Goal: Transaction & Acquisition: Book appointment/travel/reservation

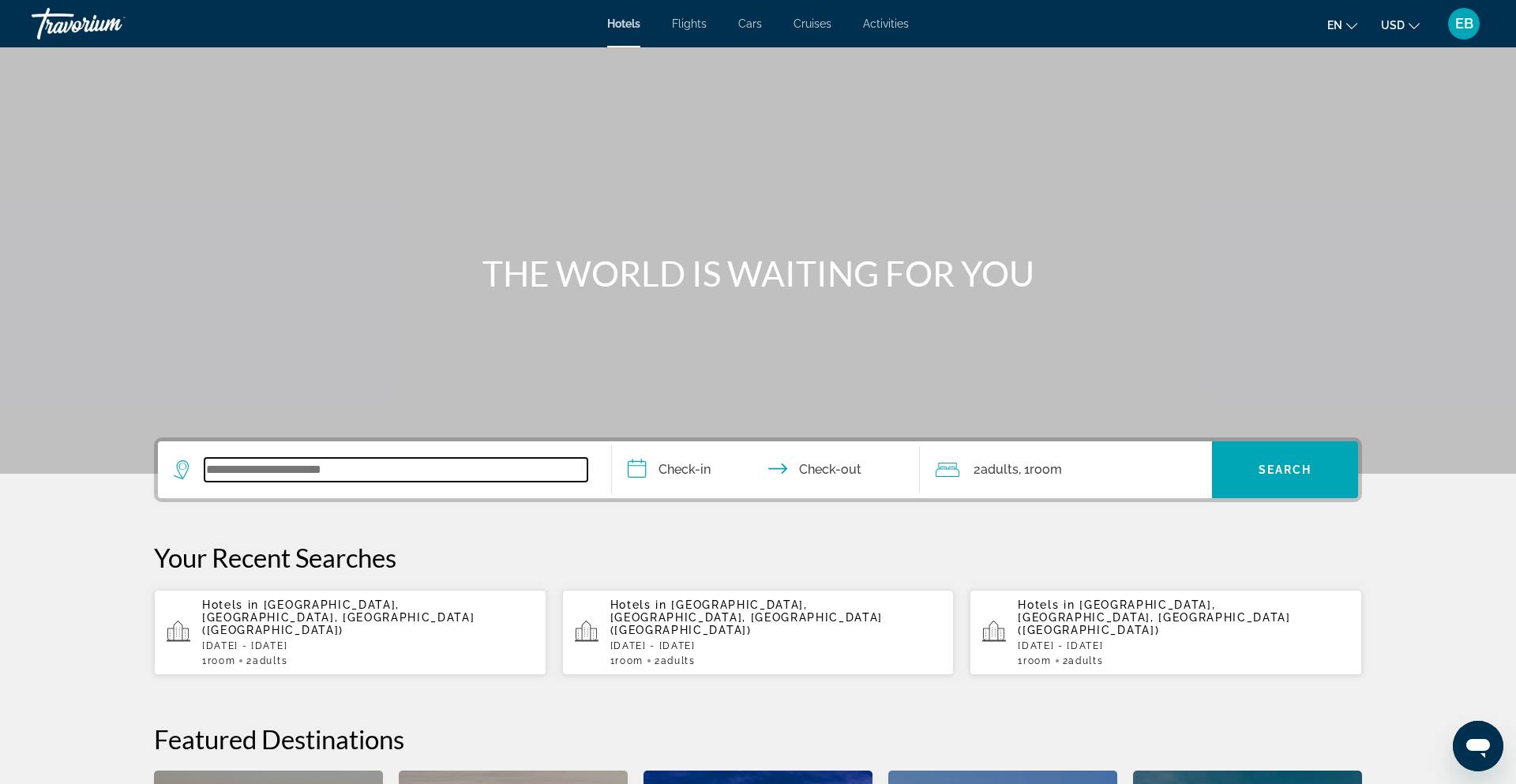
click at [284, 475] on input "Search widget" at bounding box center [395, 470] width 383 height 24
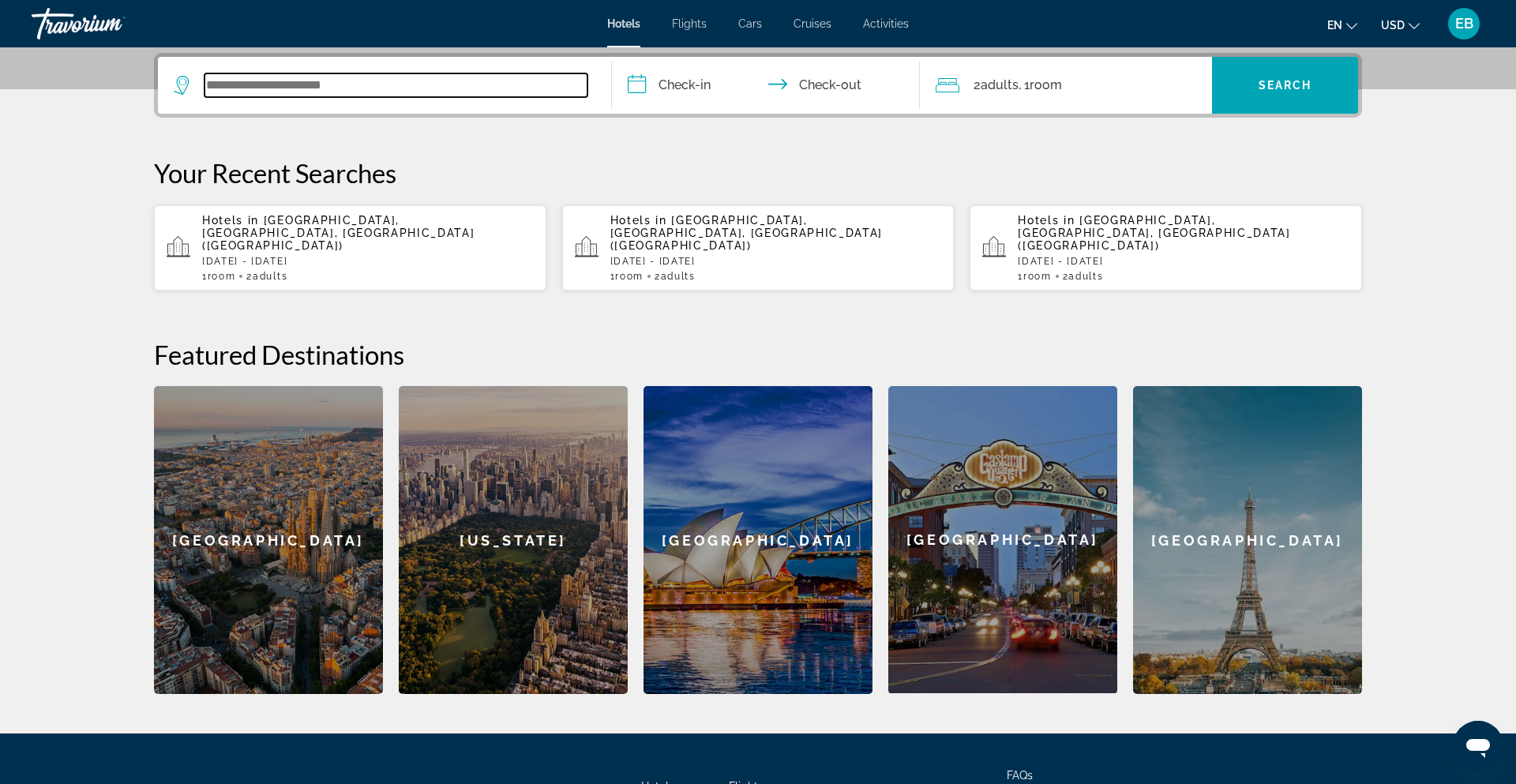
scroll to position [386, 0]
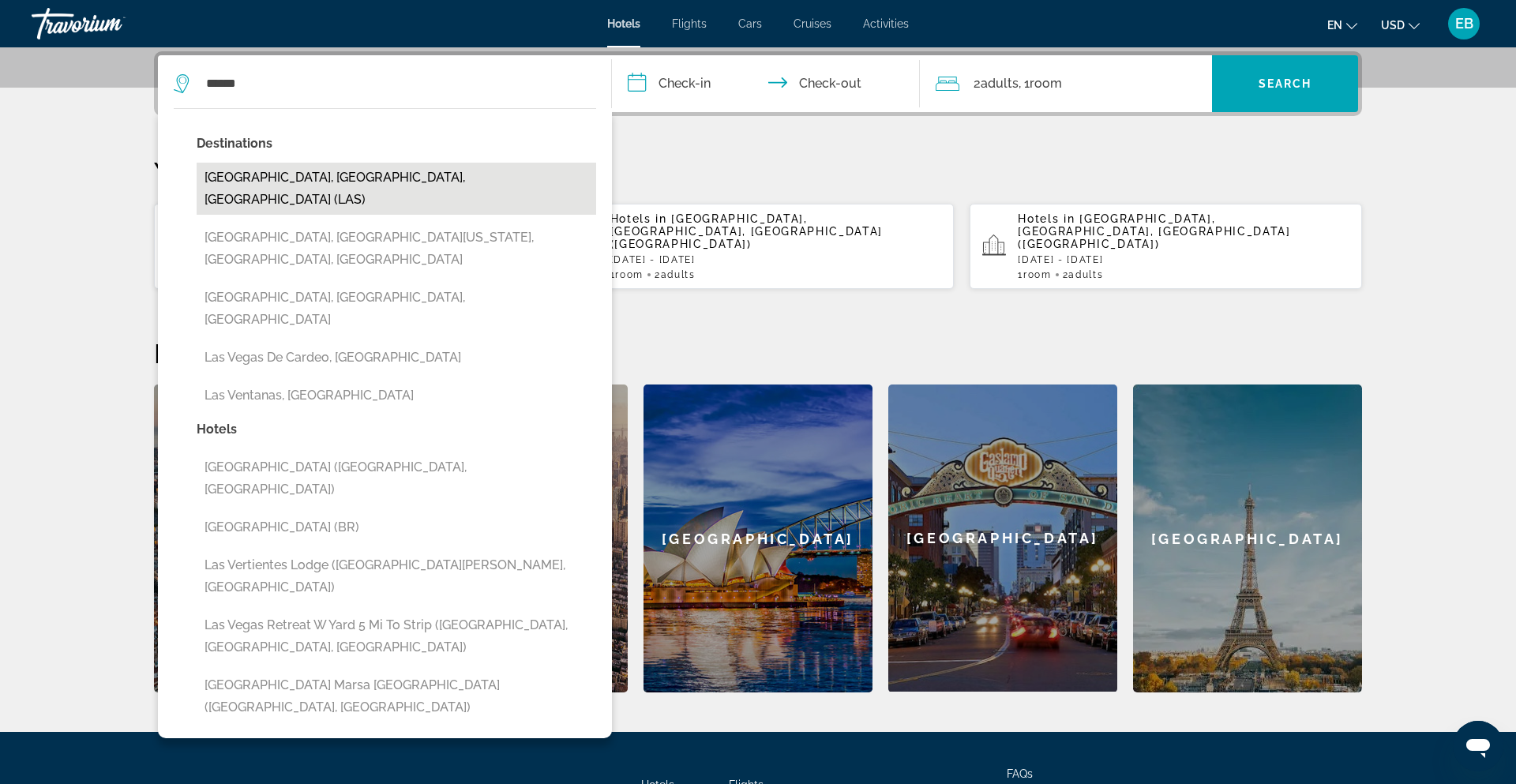
click at [354, 181] on button "[GEOGRAPHIC_DATA], [GEOGRAPHIC_DATA], [GEOGRAPHIC_DATA] (LAS)" at bounding box center [396, 189] width 400 height 52
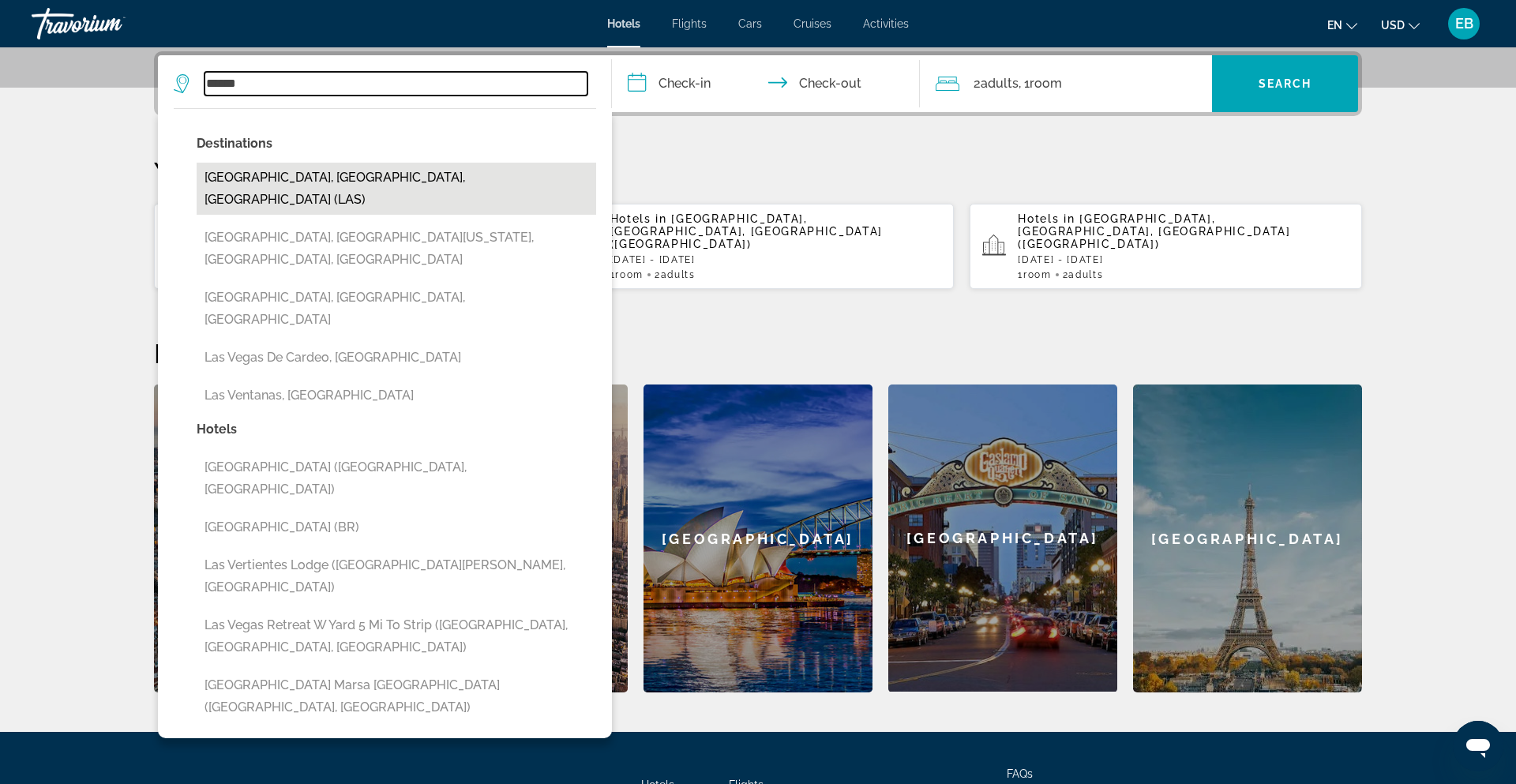
type input "**********"
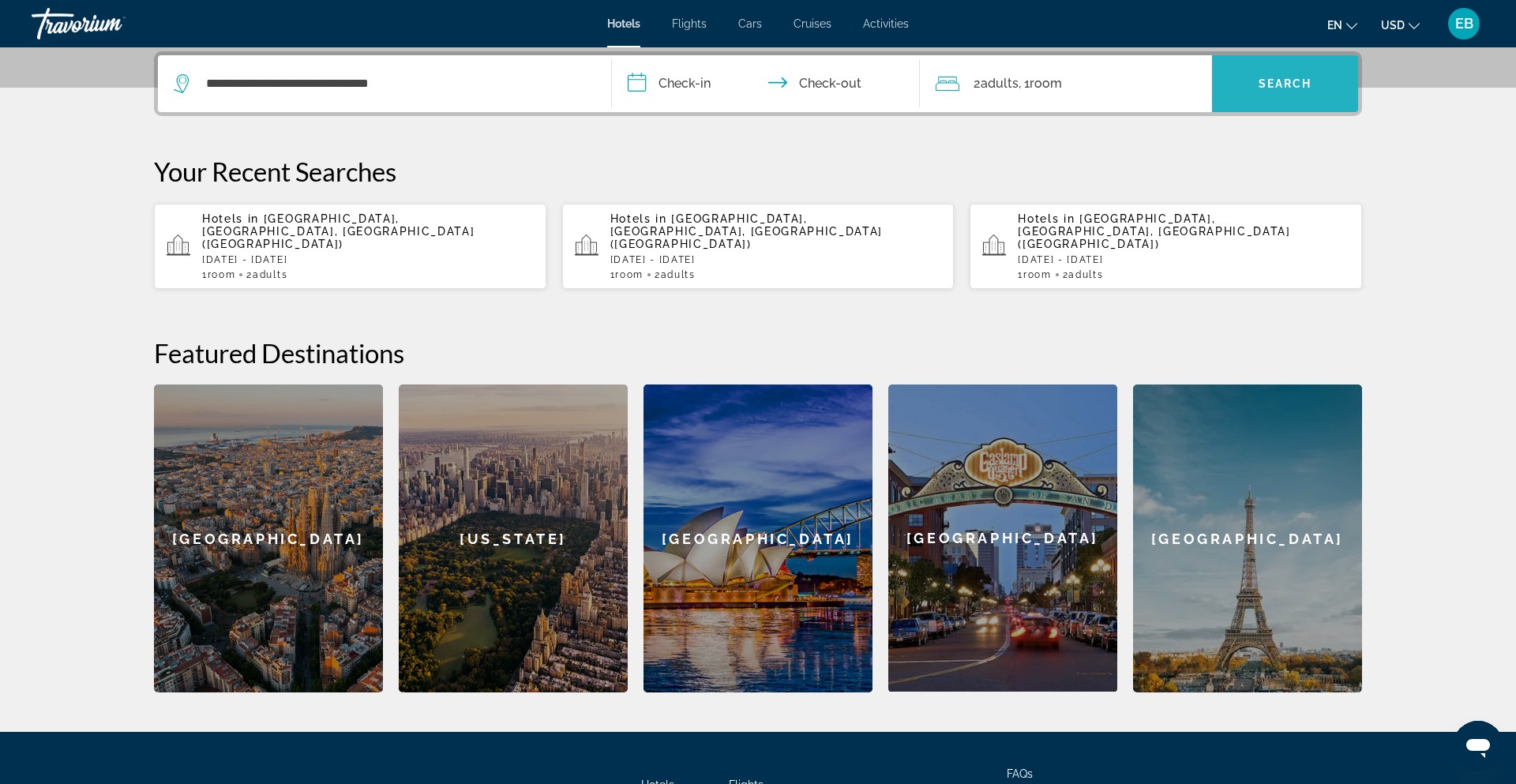
click at [1281, 81] on span "Search" at bounding box center [1286, 83] width 54 height 12
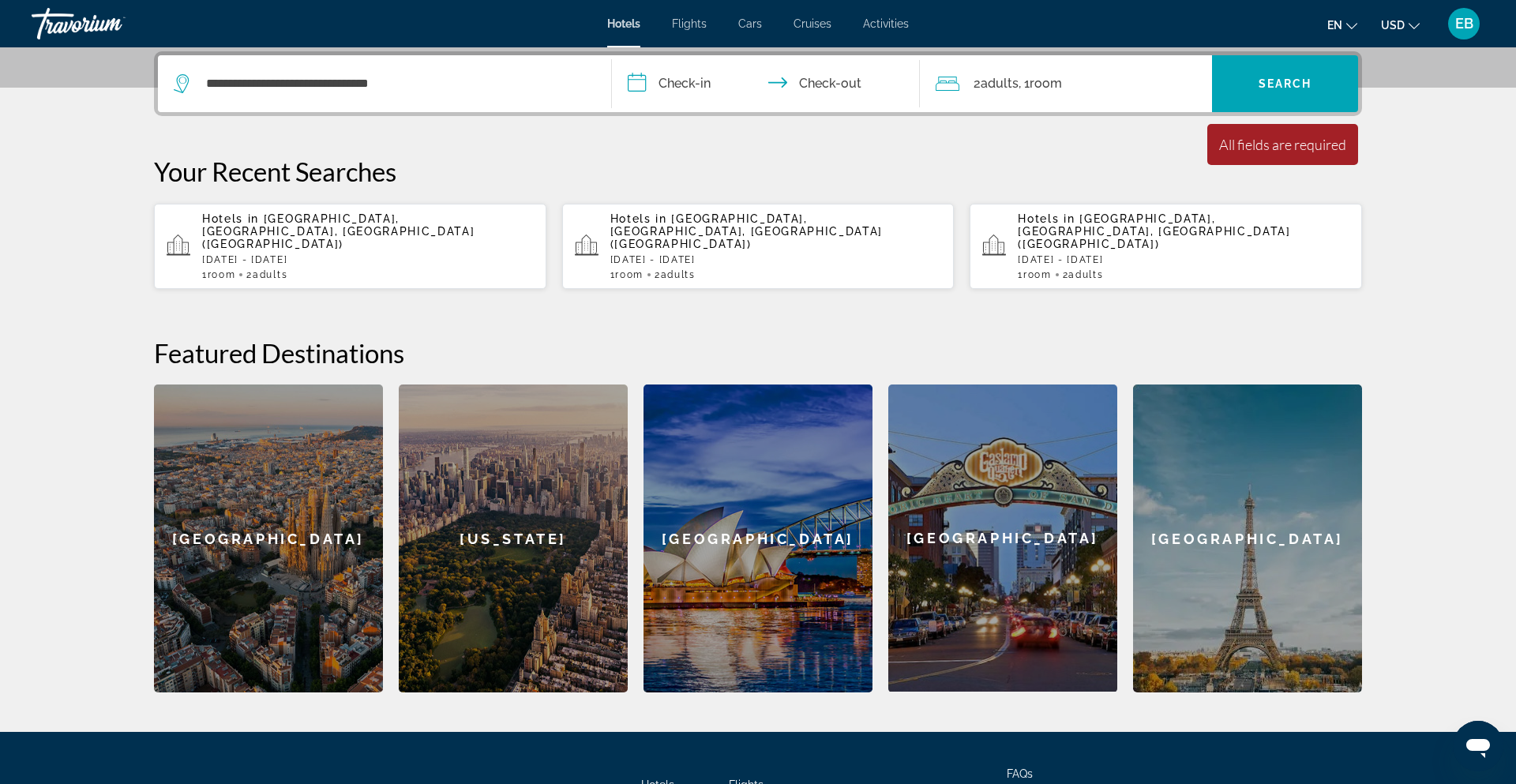
click at [706, 87] on input "**********" at bounding box center [769, 86] width 315 height 61
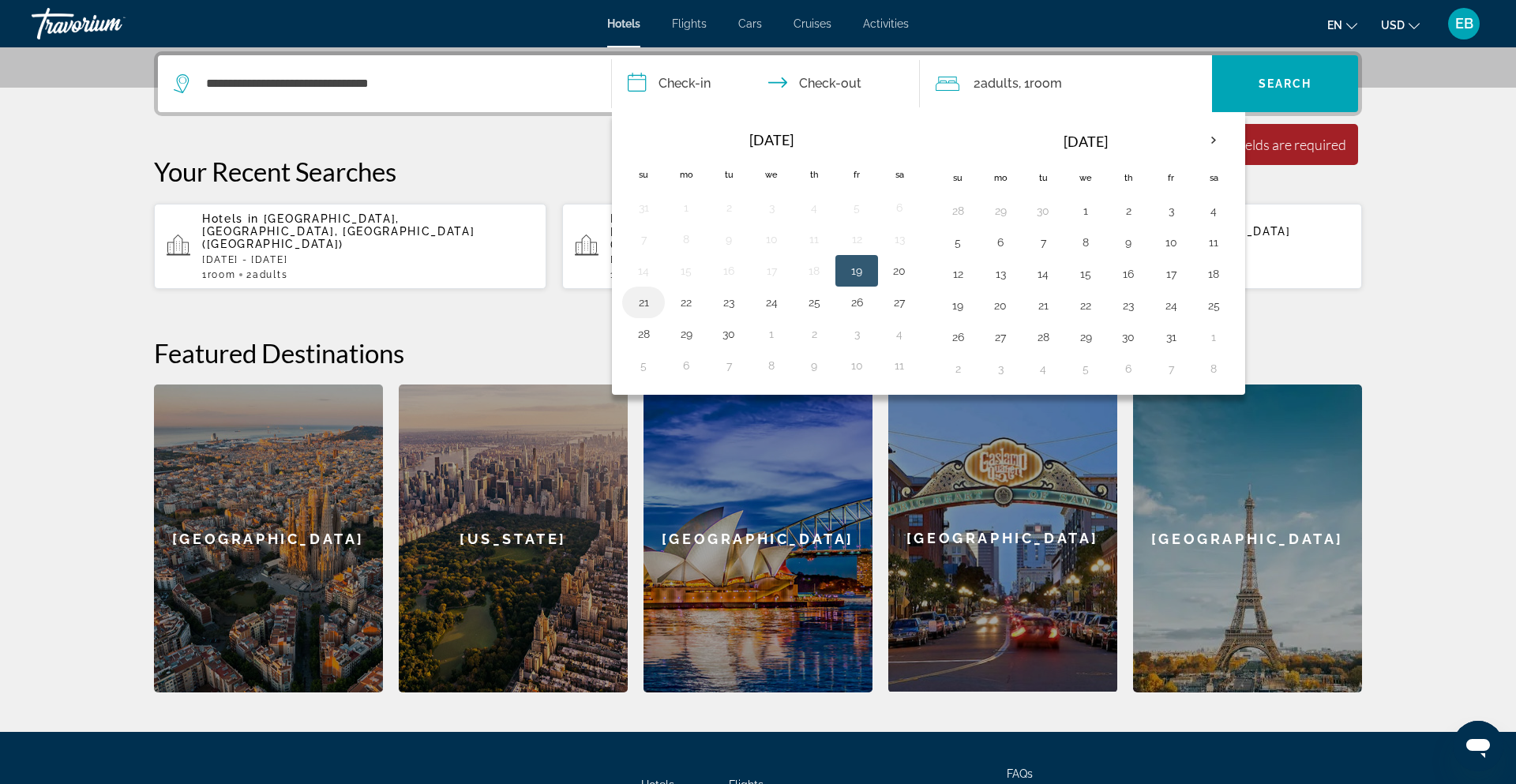
click at [646, 306] on button "21" at bounding box center [643, 302] width 25 height 22
click at [817, 307] on button "25" at bounding box center [814, 302] width 25 height 22
type input "**********"
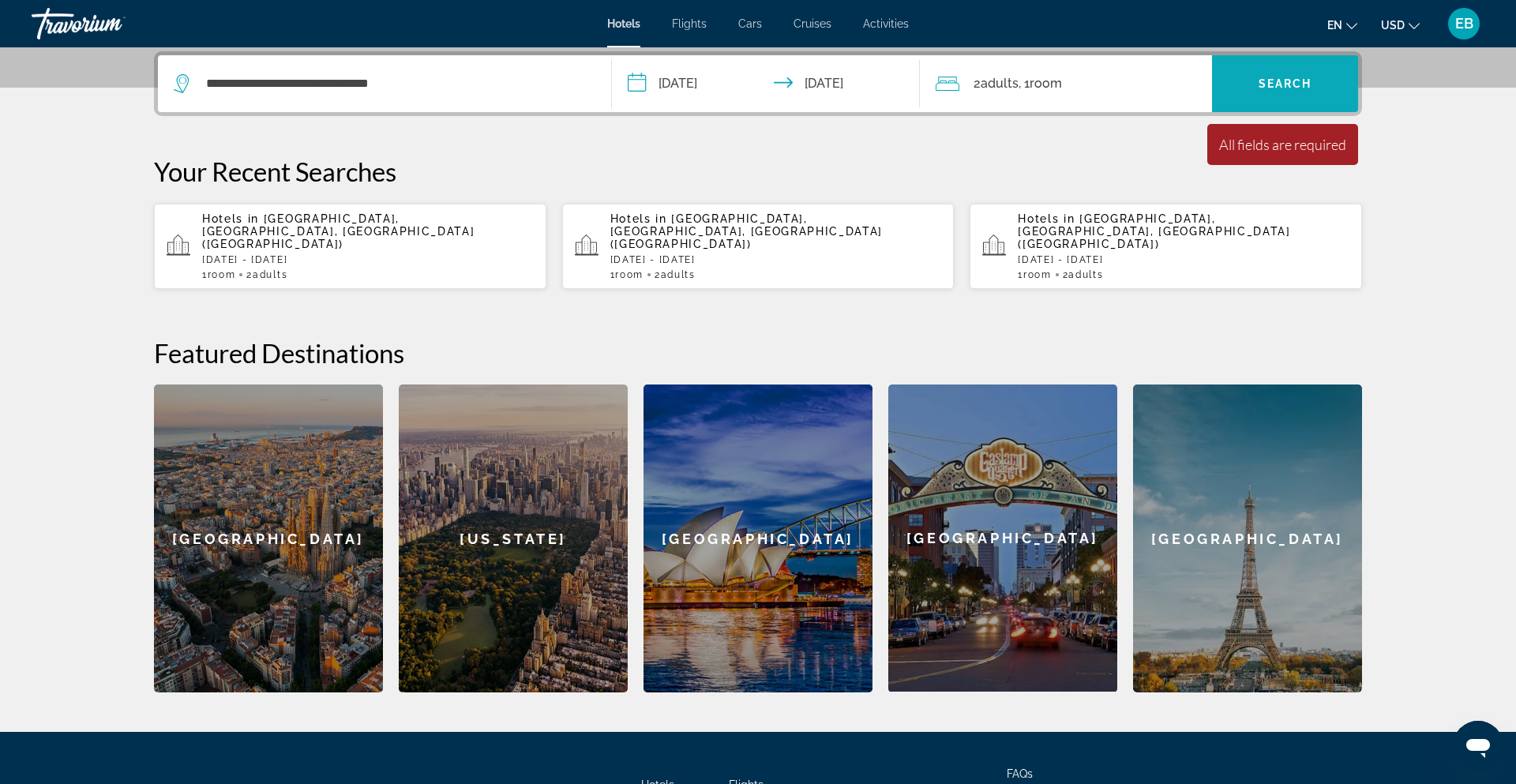
click at [1278, 91] on span "Search widget" at bounding box center [1285, 84] width 146 height 38
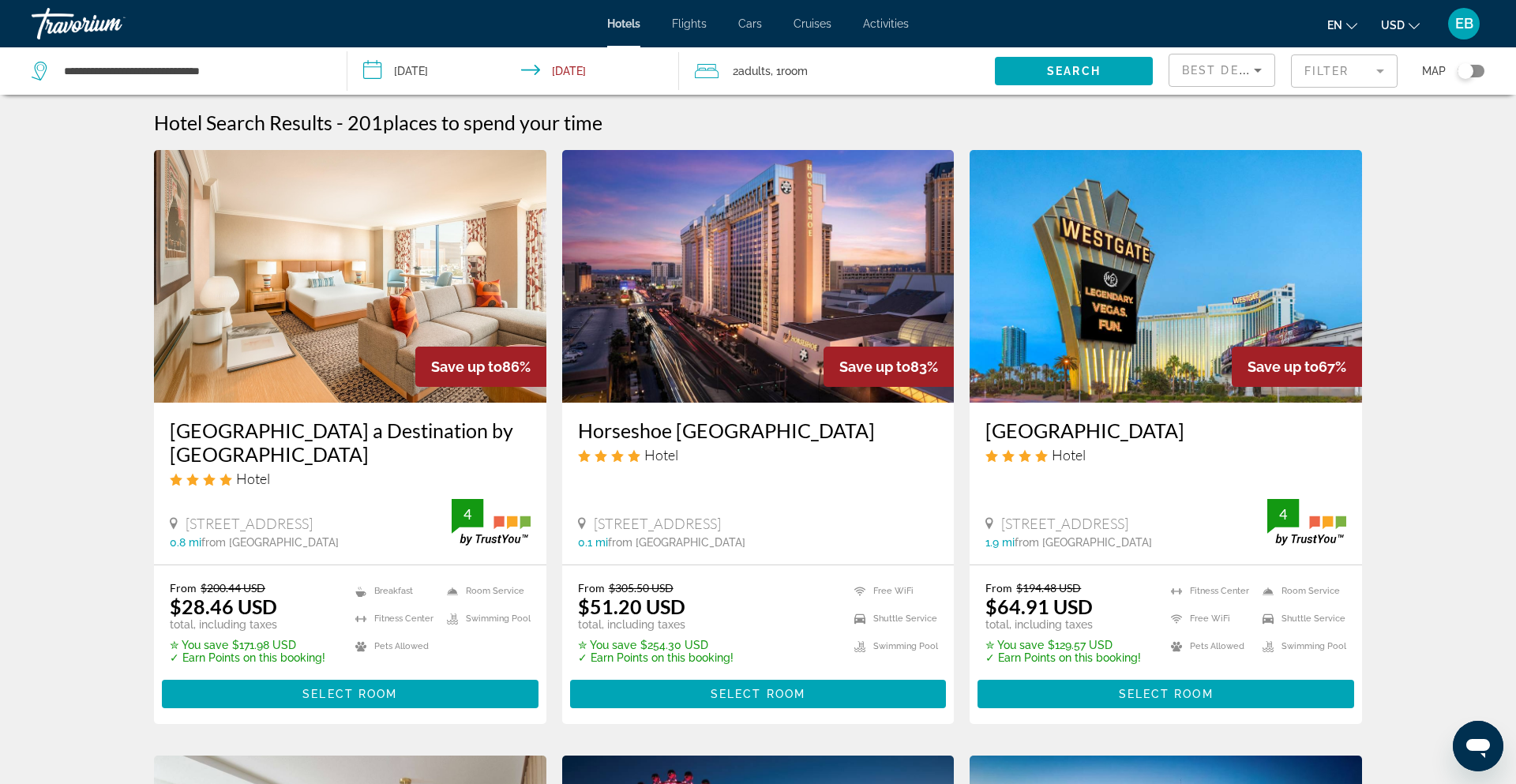
click at [1330, 79] on mat-form-field "Filter" at bounding box center [1344, 71] width 106 height 34
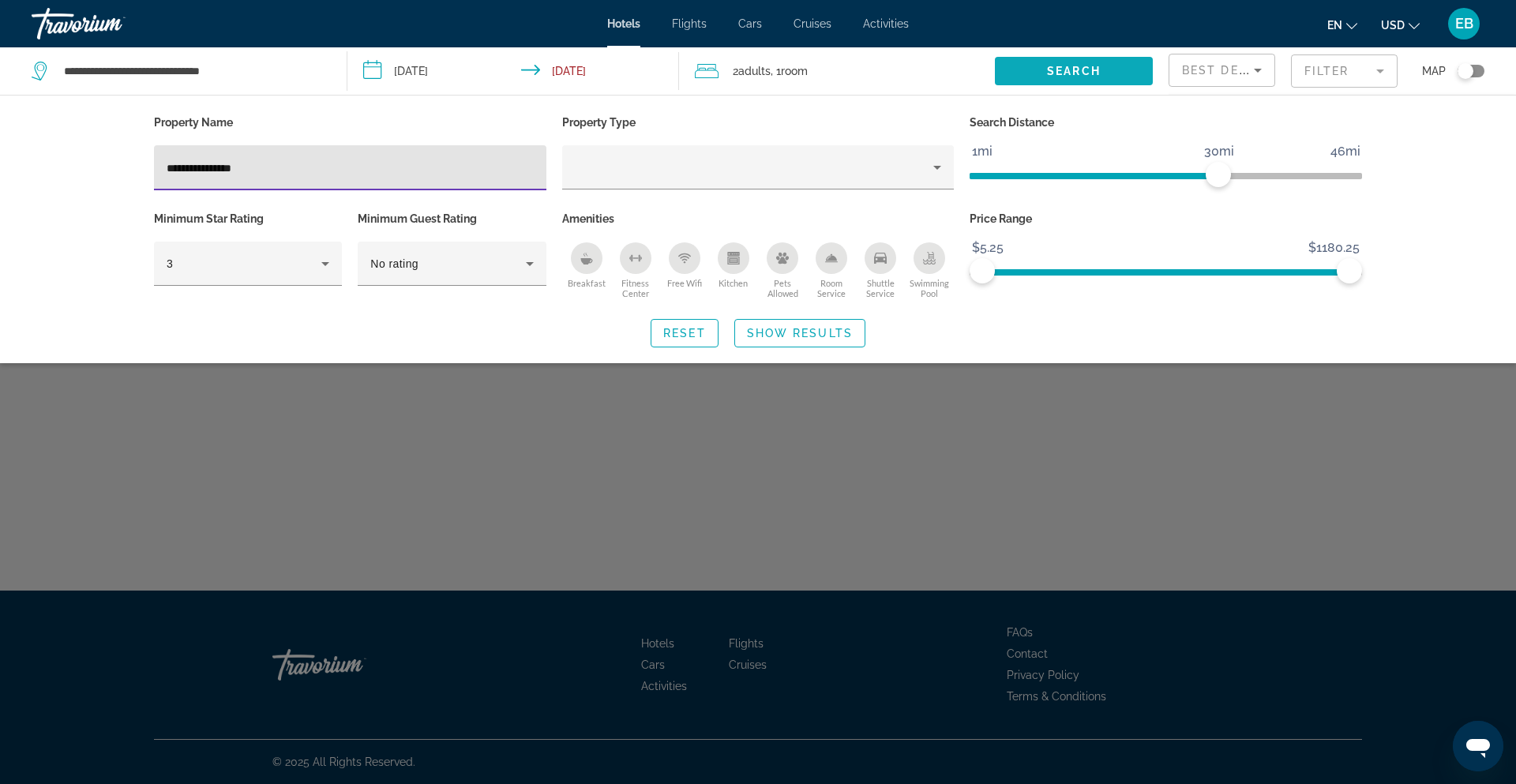
type input "**********"
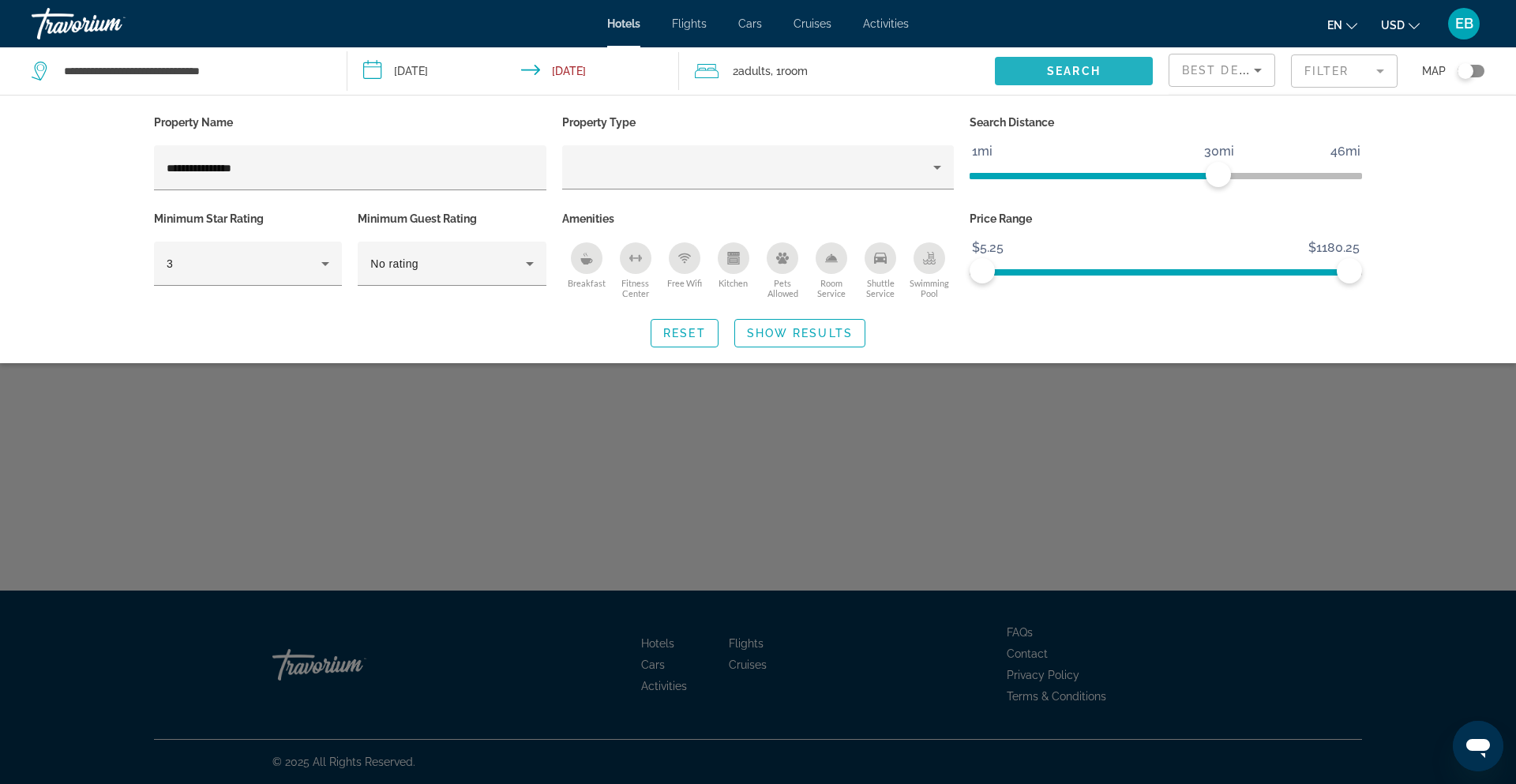
click at [1061, 73] on span "Search" at bounding box center [1074, 71] width 54 height 12
click at [801, 340] on span "Search widget" at bounding box center [800, 334] width 129 height 38
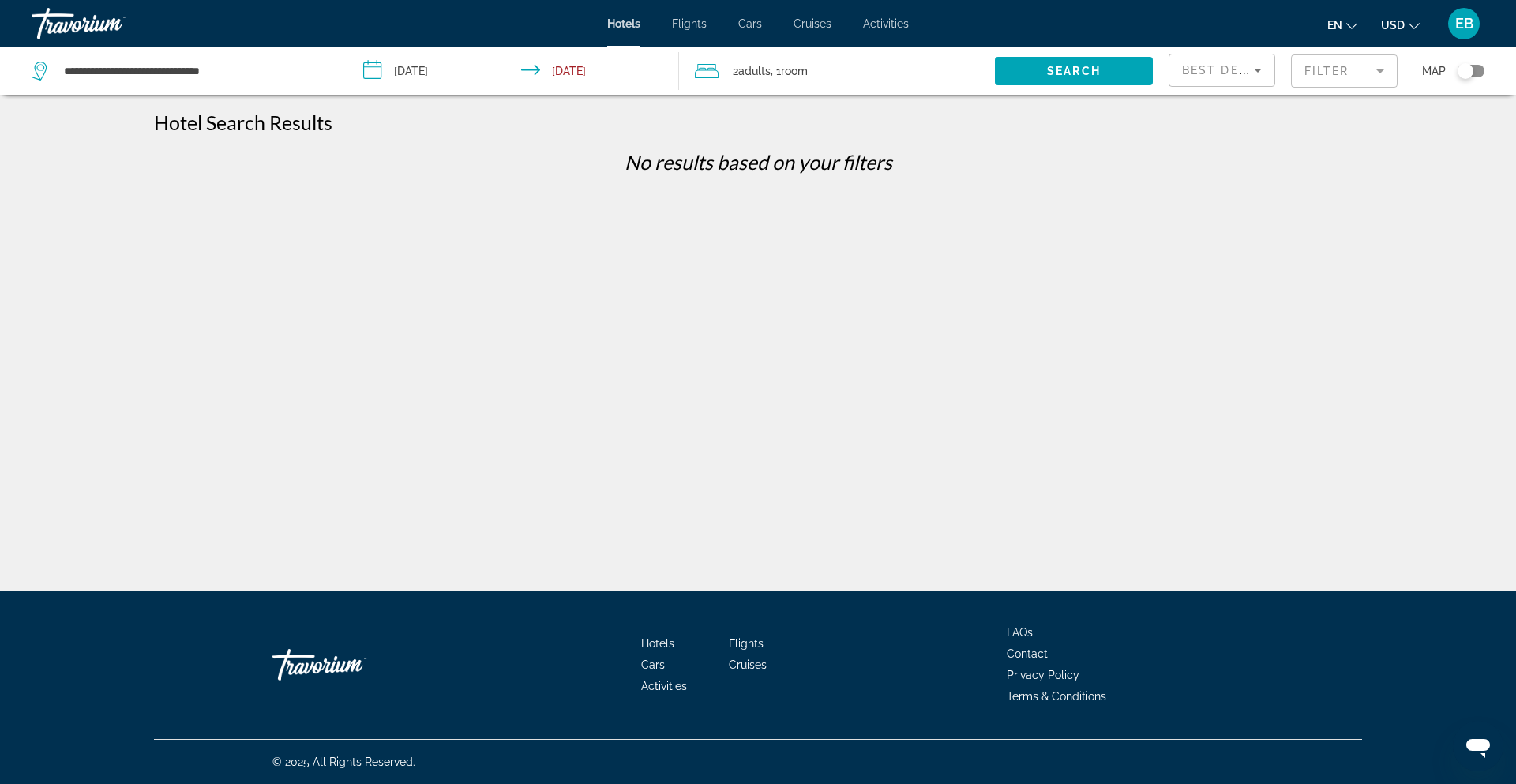
click at [1337, 67] on mat-form-field "Filter" at bounding box center [1344, 71] width 106 height 34
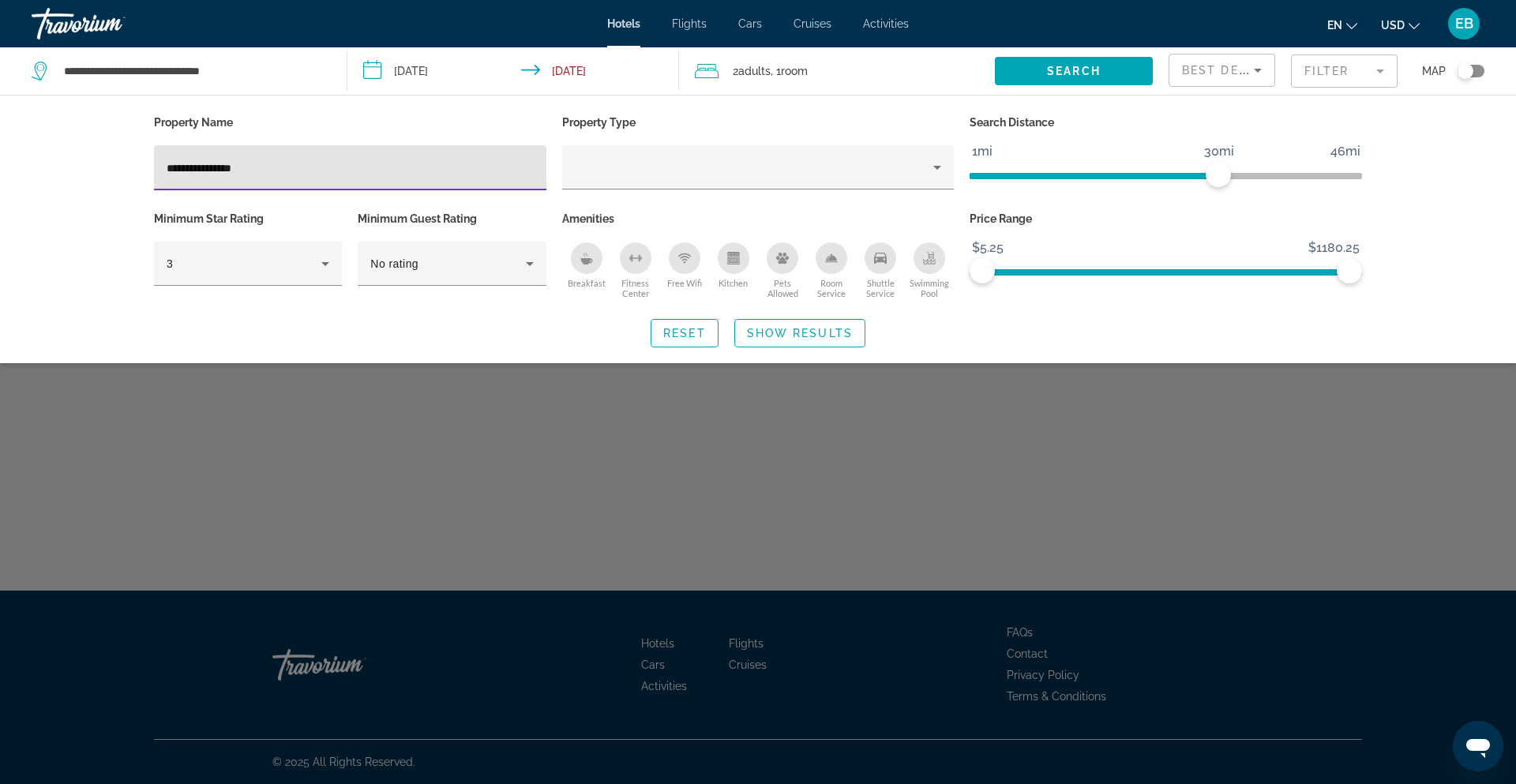
drag, startPoint x: 273, startPoint y: 170, endPoint x: 132, endPoint y: 164, distance: 141.1
click at [132, 164] on div "**********" at bounding box center [758, 229] width 1271 height 236
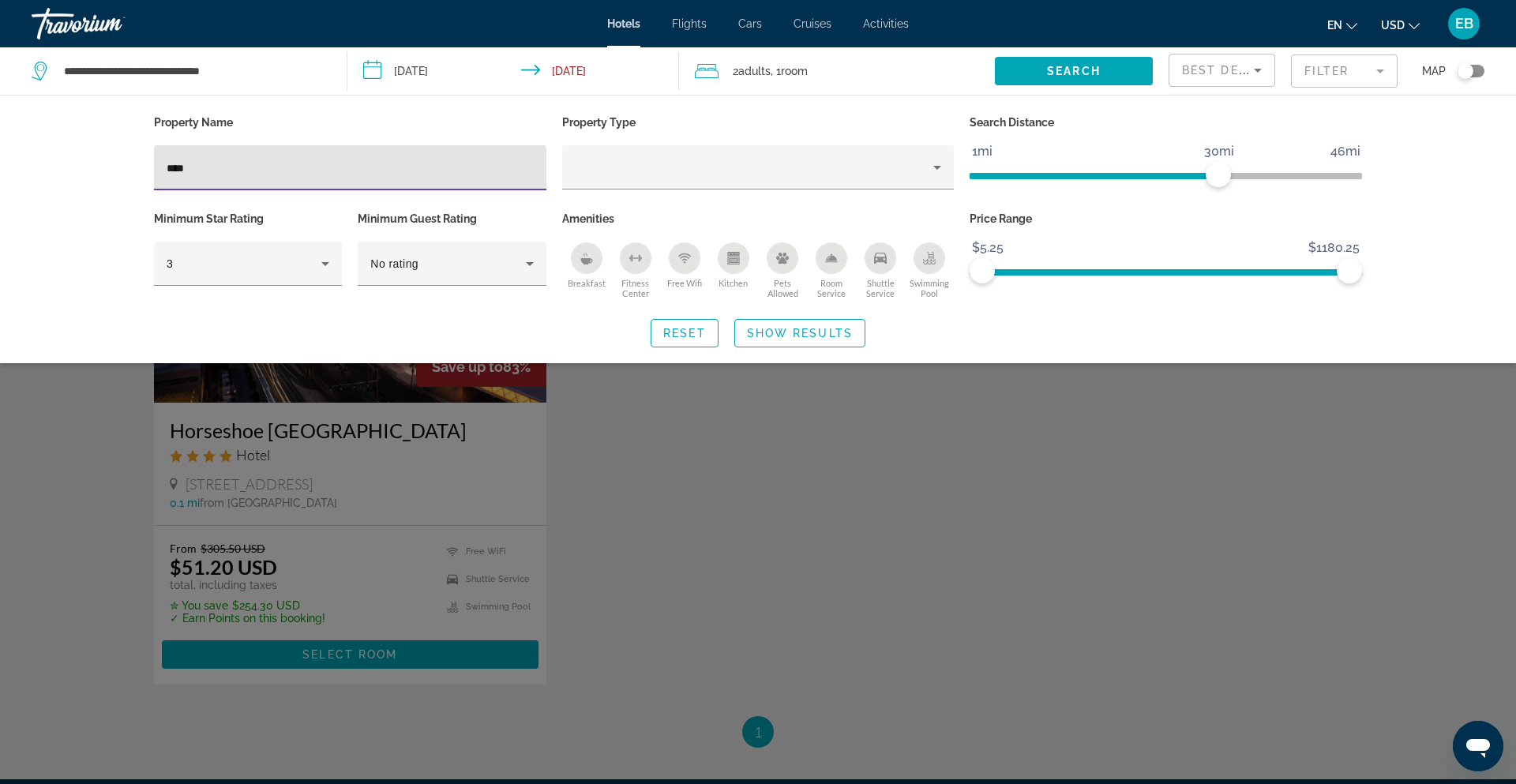
type input "****"
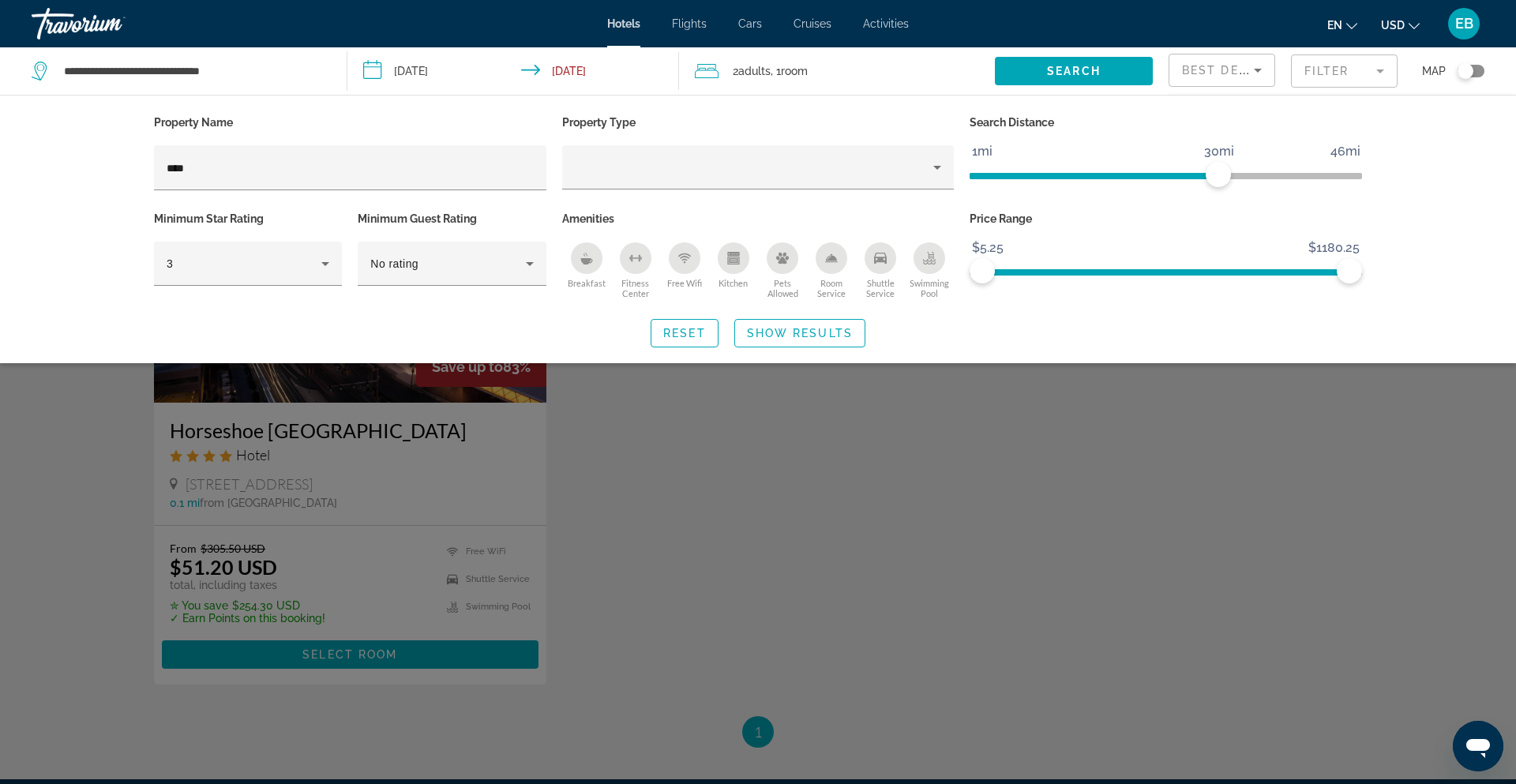
click at [728, 417] on div "Search widget" at bounding box center [758, 510] width 1516 height 547
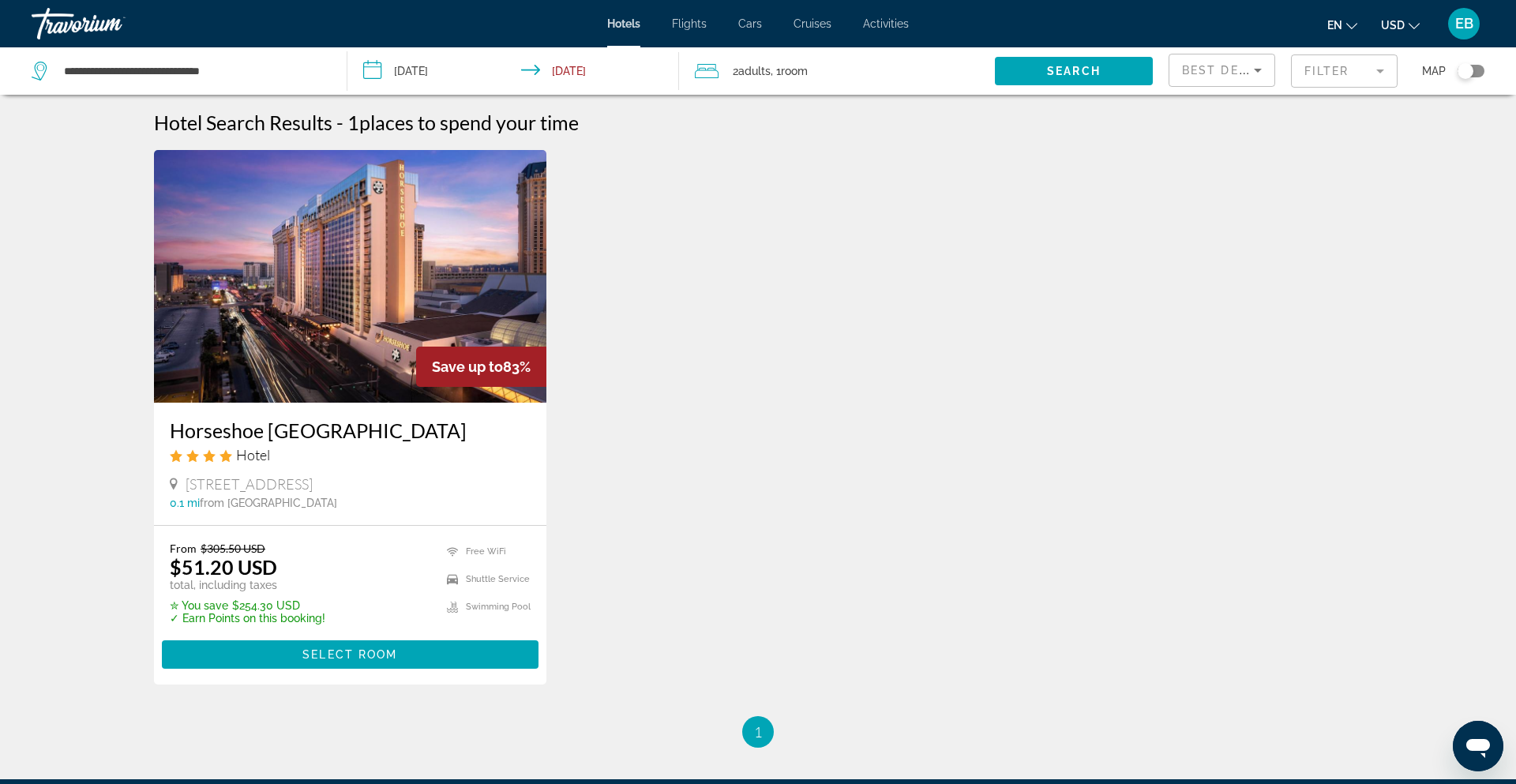
click at [399, 332] on img "Main content" at bounding box center [350, 276] width 392 height 253
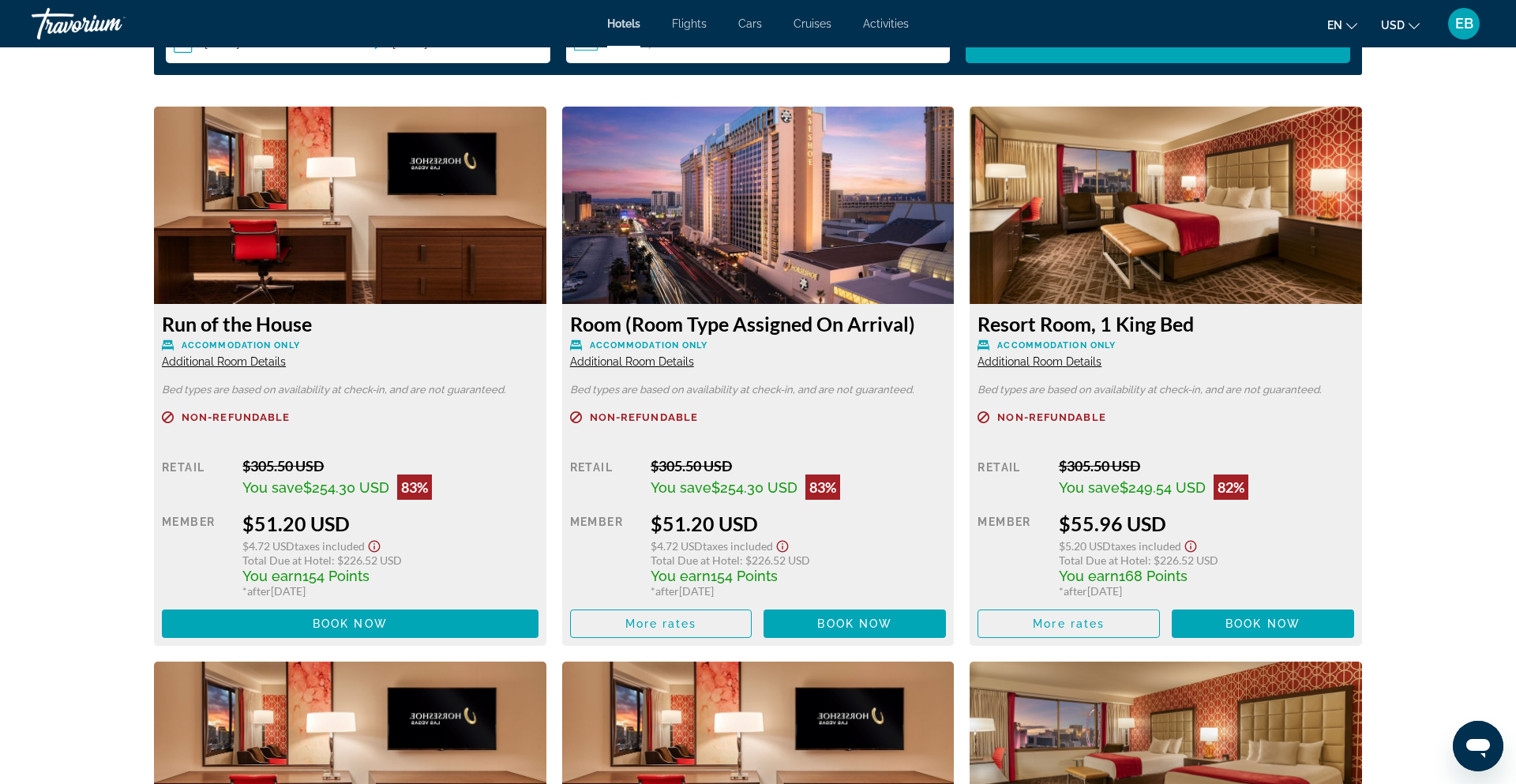
scroll to position [2124, 0]
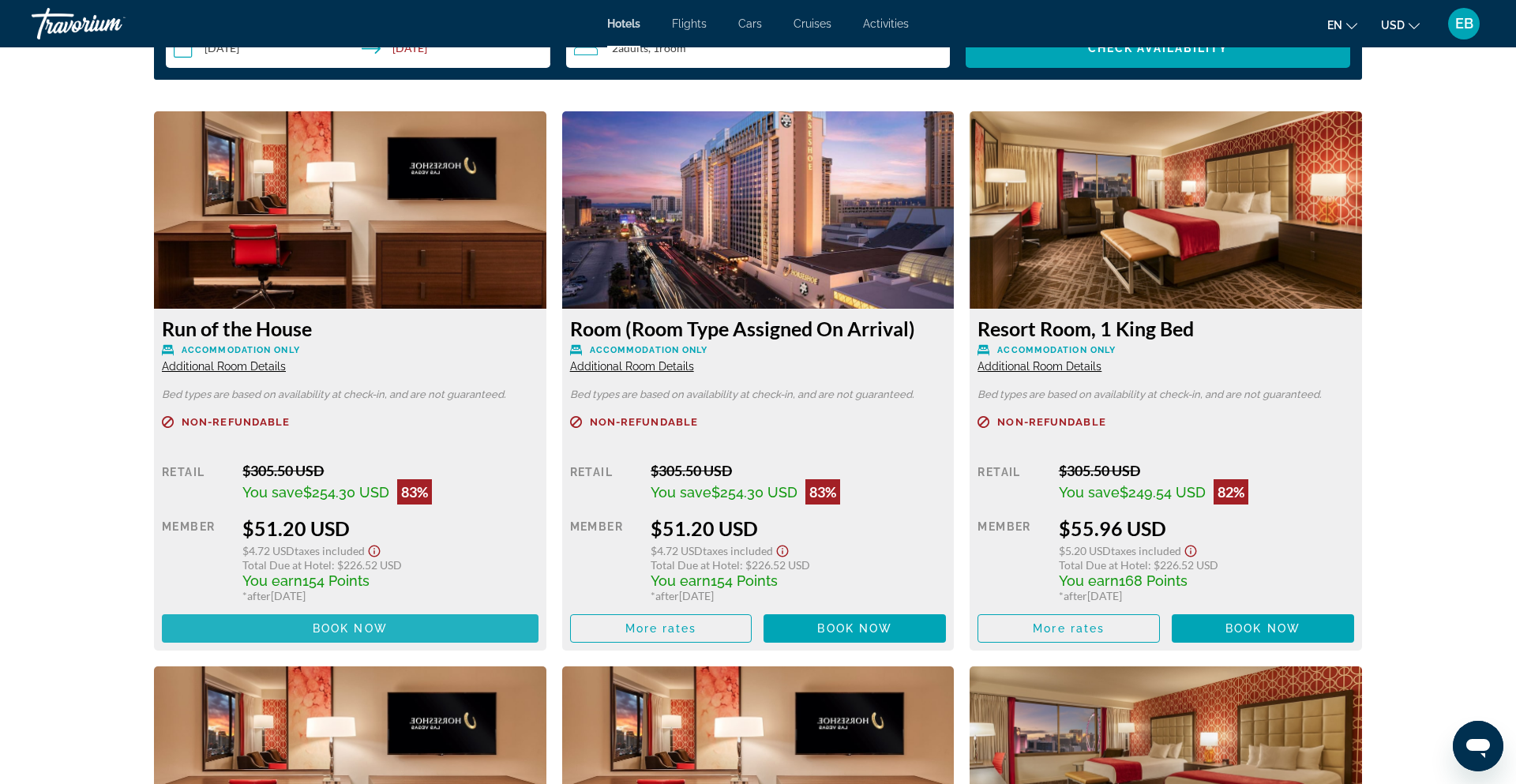
click at [383, 631] on span "Book now" at bounding box center [350, 628] width 75 height 12
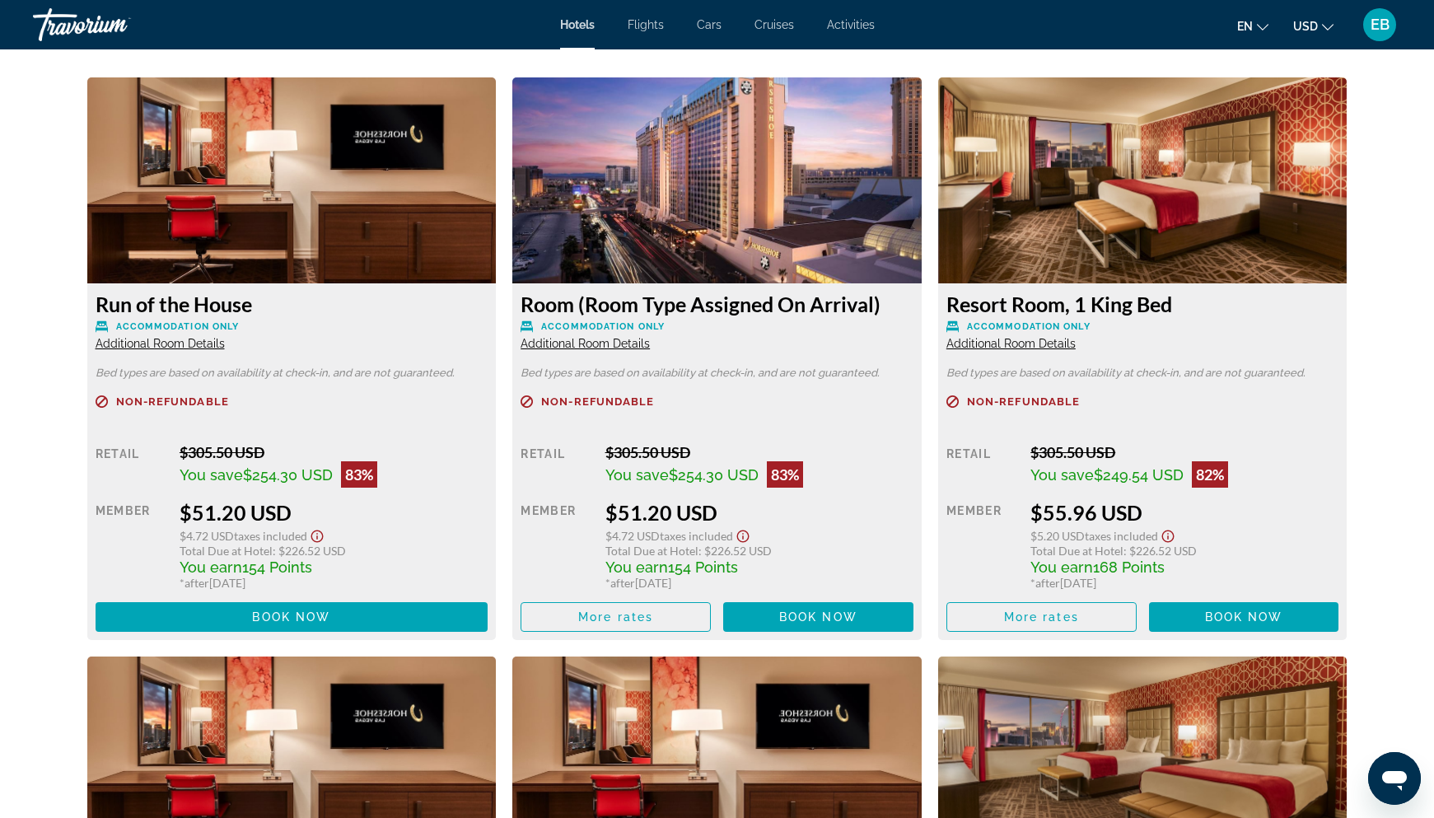
scroll to position [2286, 0]
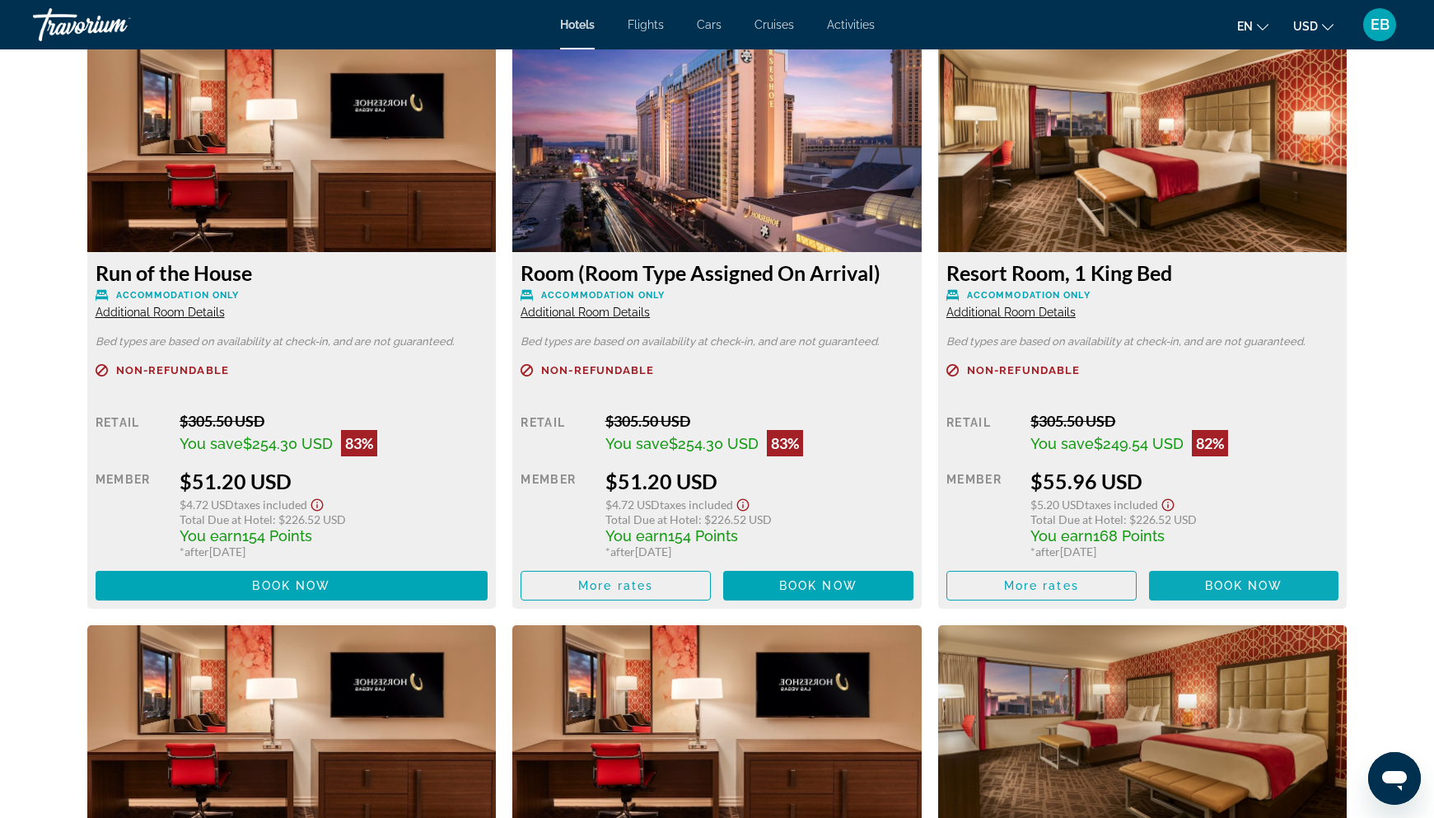
click at [1225, 582] on span "Book now" at bounding box center [1244, 585] width 78 height 13
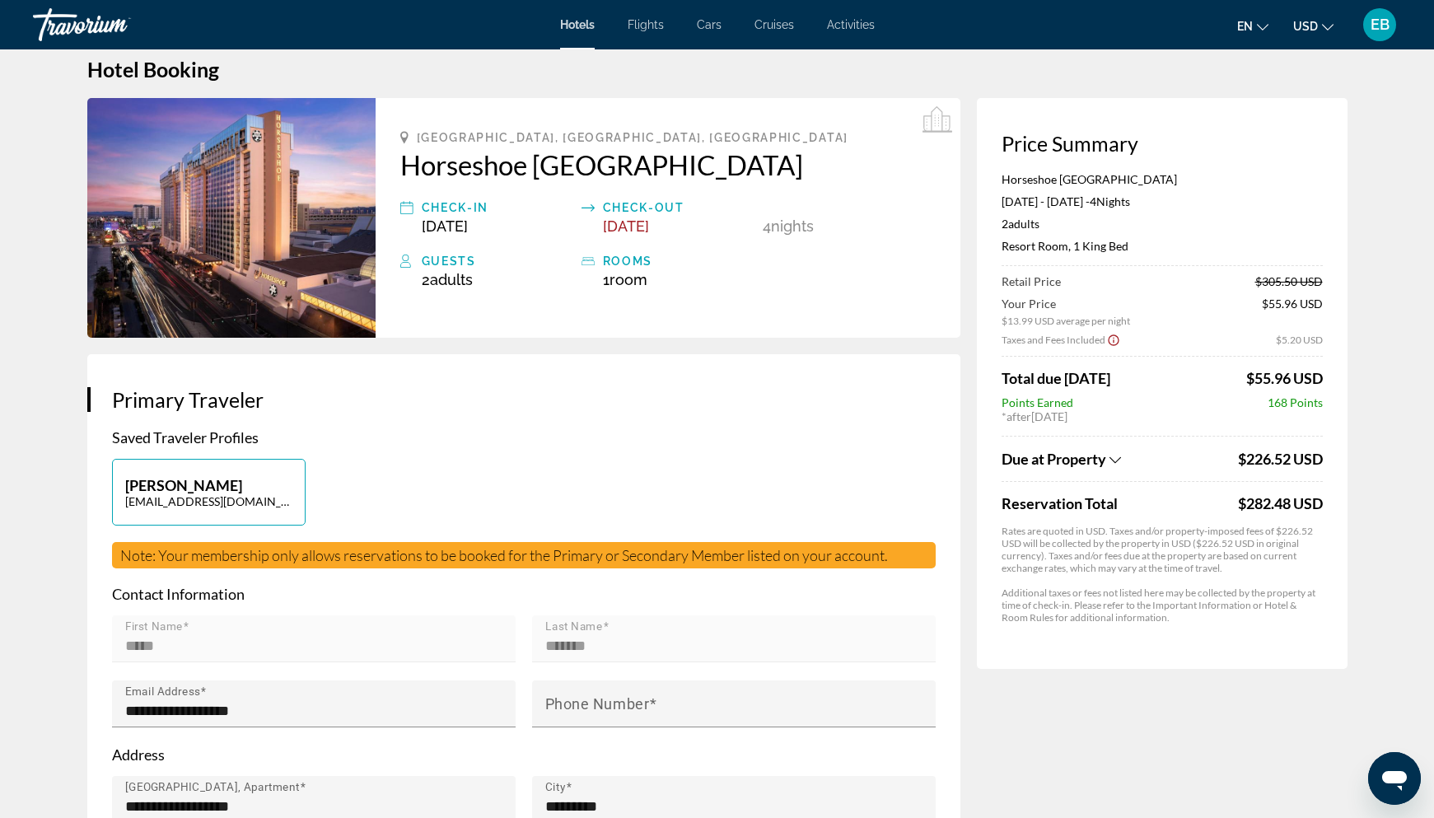
scroll to position [27, 0]
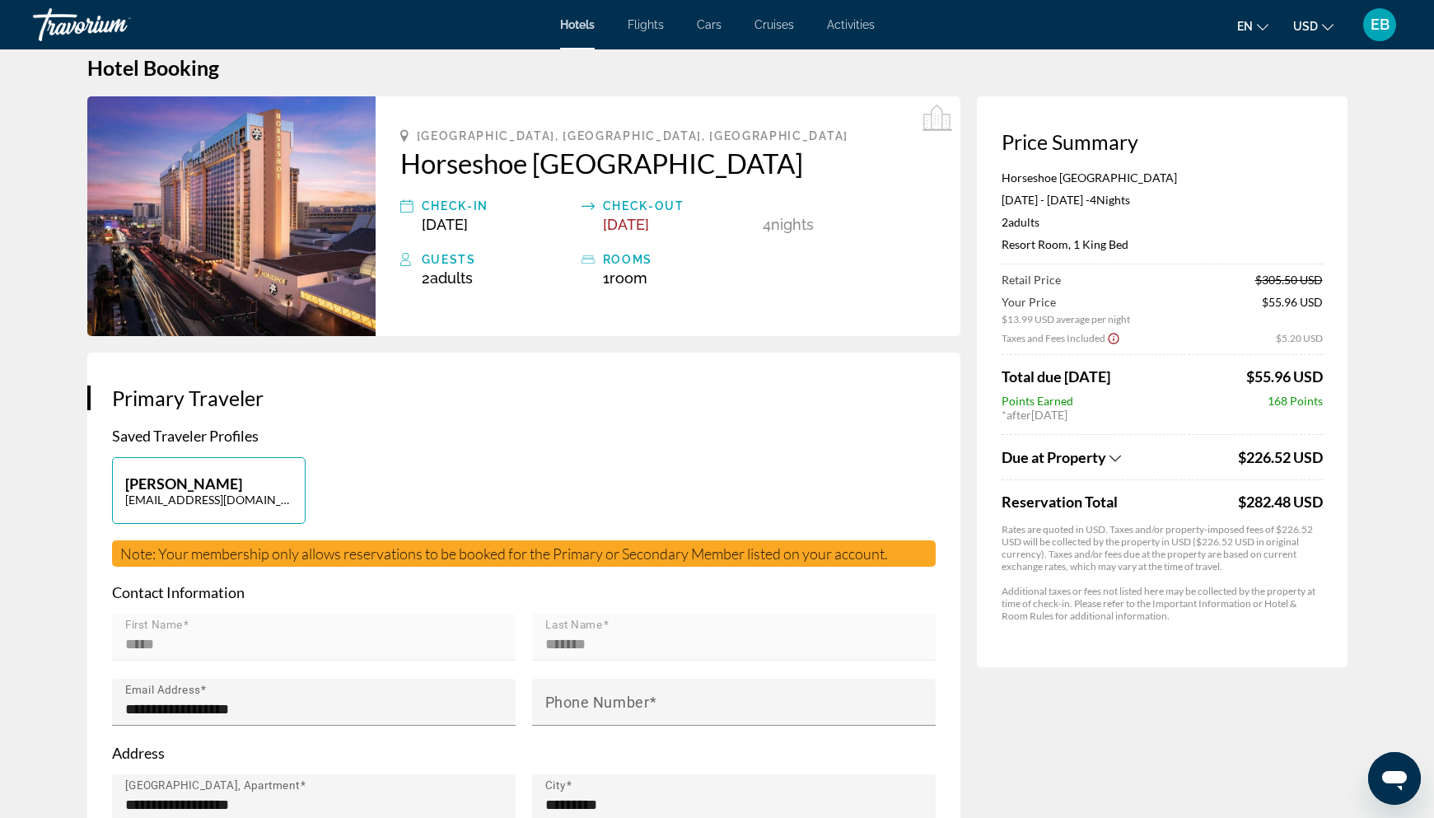
click at [1117, 458] on icon "Show Taxes and Fees breakdown" at bounding box center [1115, 458] width 12 height 14
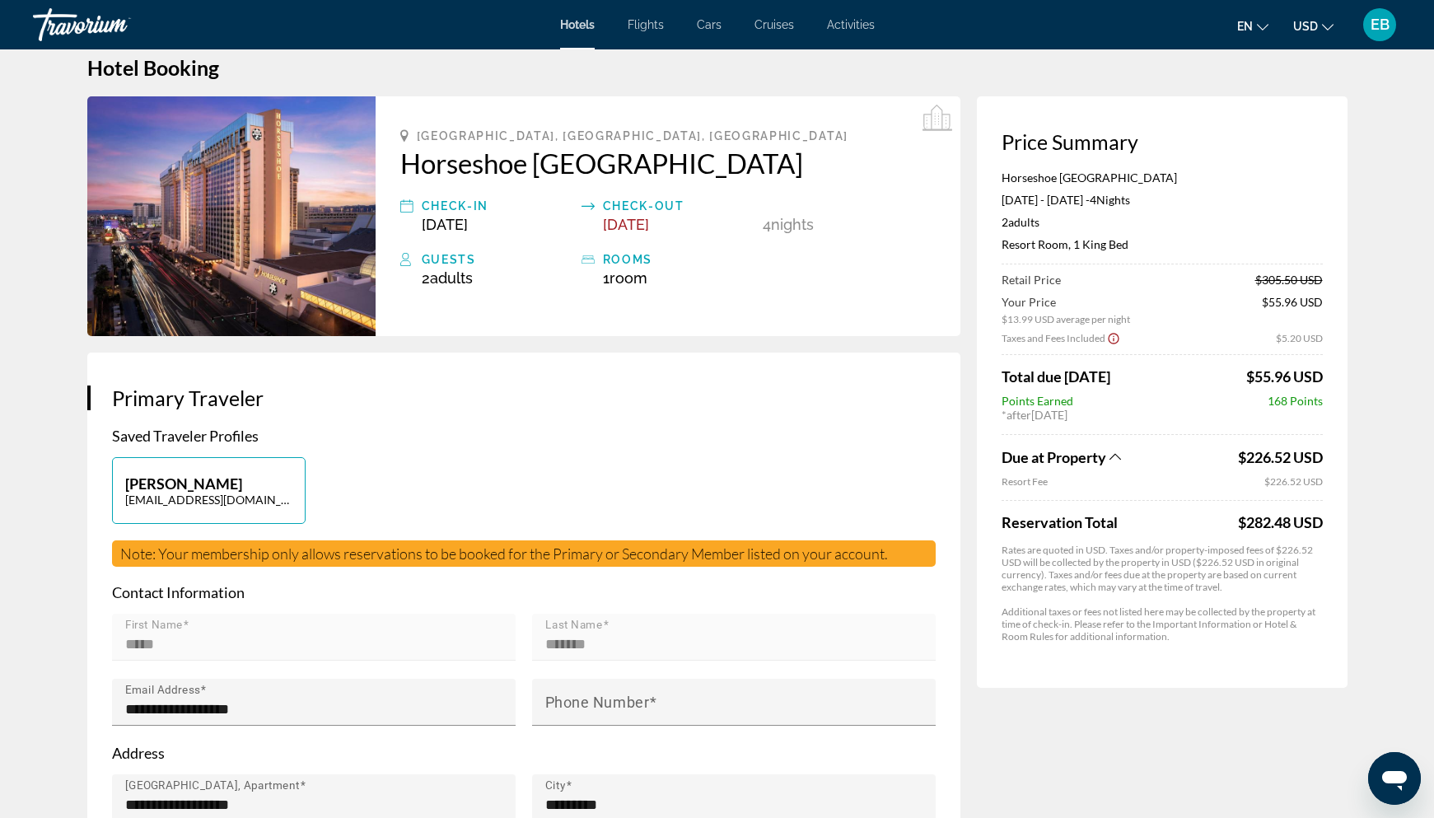
scroll to position [0, 0]
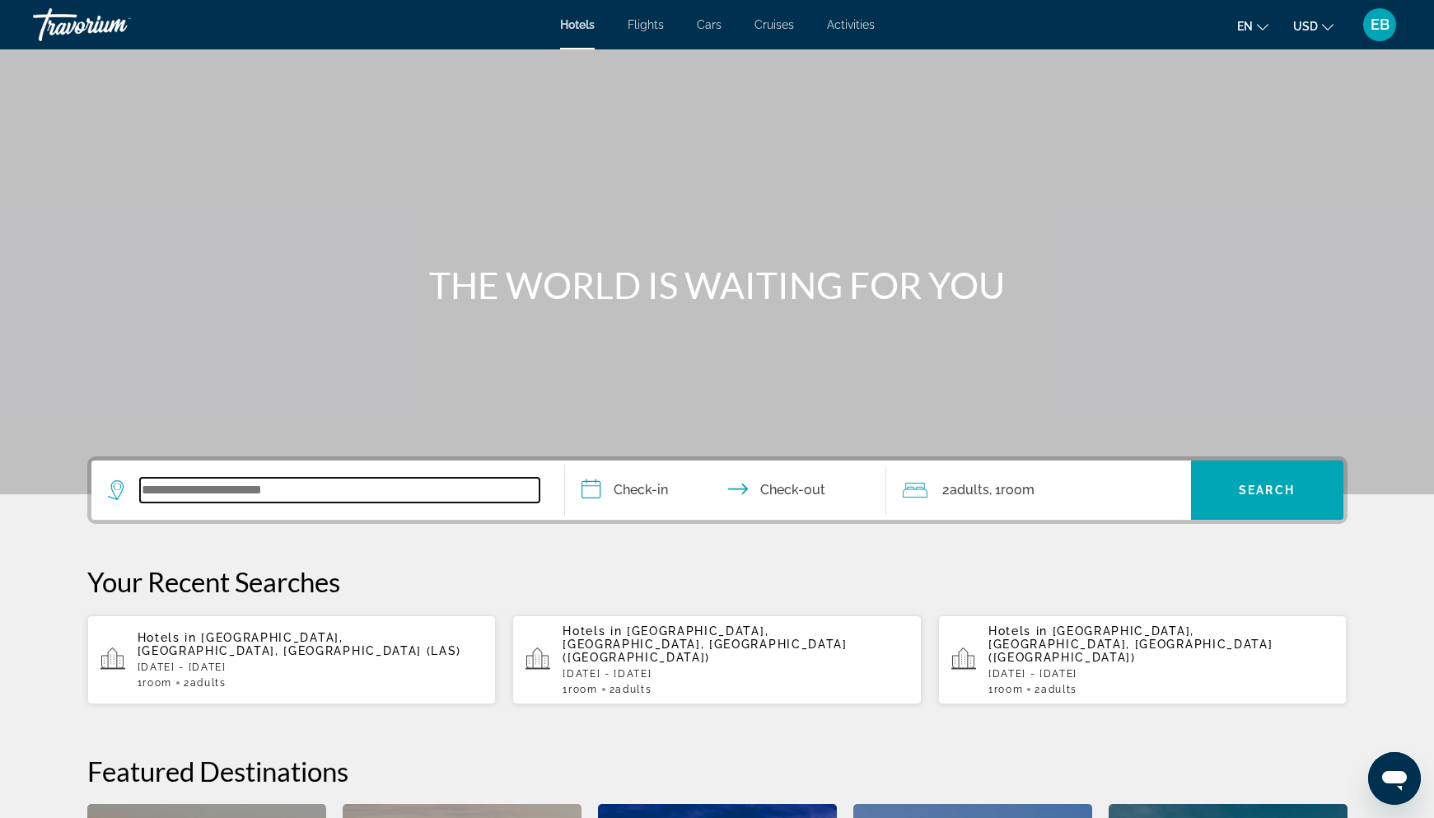
click at [371, 488] on input "Search widget" at bounding box center [339, 490] width 399 height 25
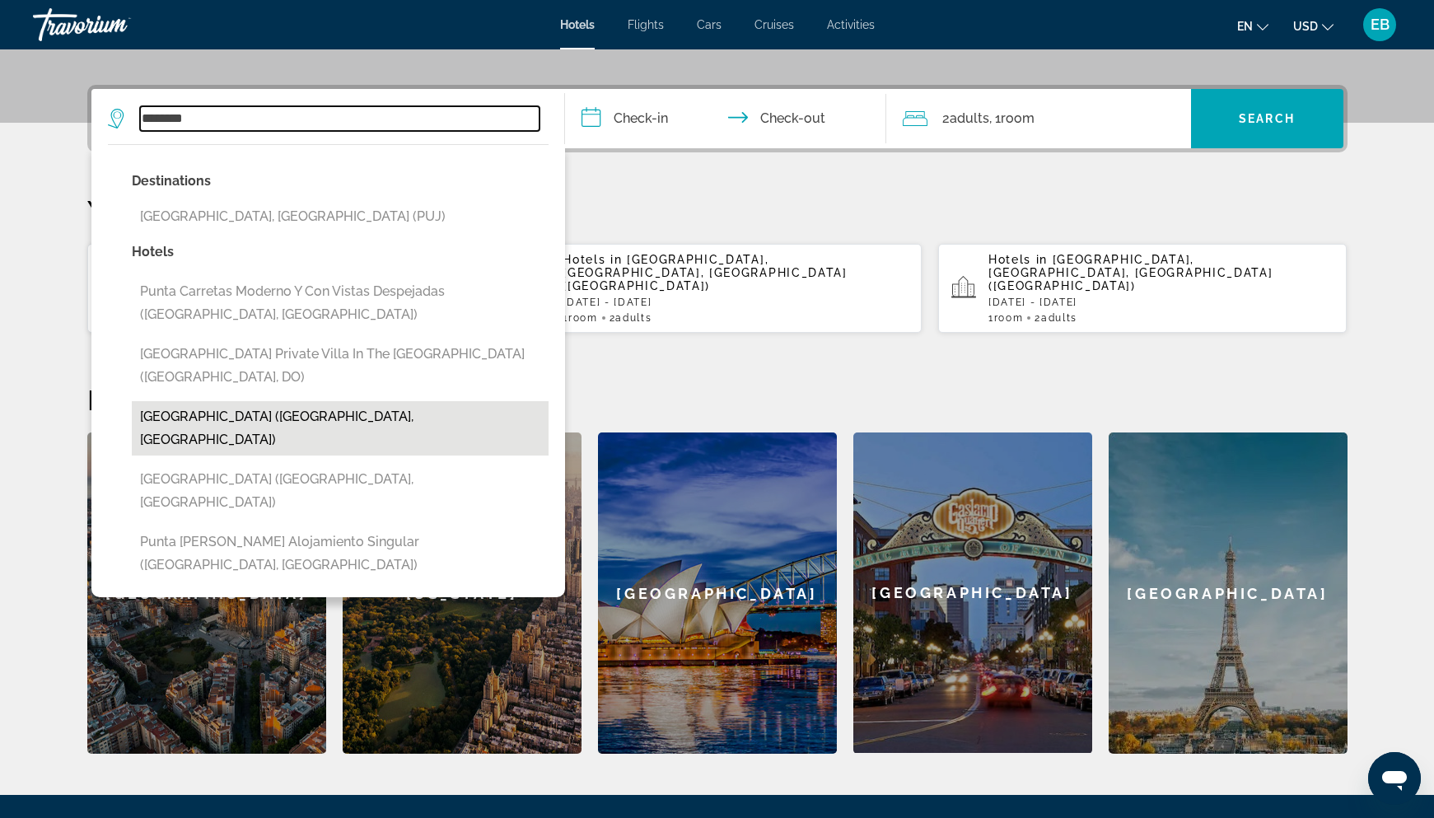
scroll to position [362, 0]
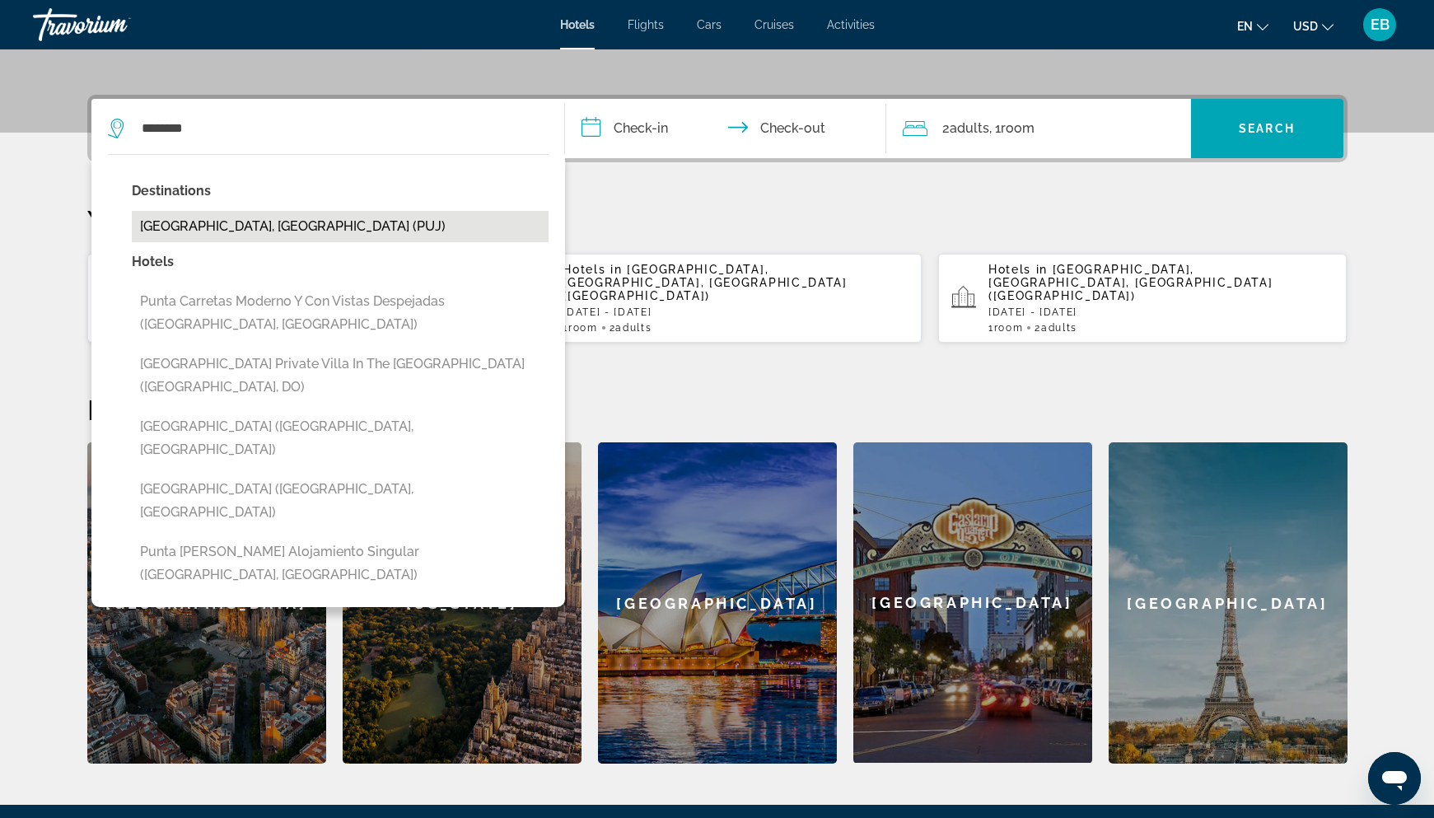
click at [307, 227] on button "Punta Cana, Dominican Republic (PUJ)" at bounding box center [340, 226] width 417 height 31
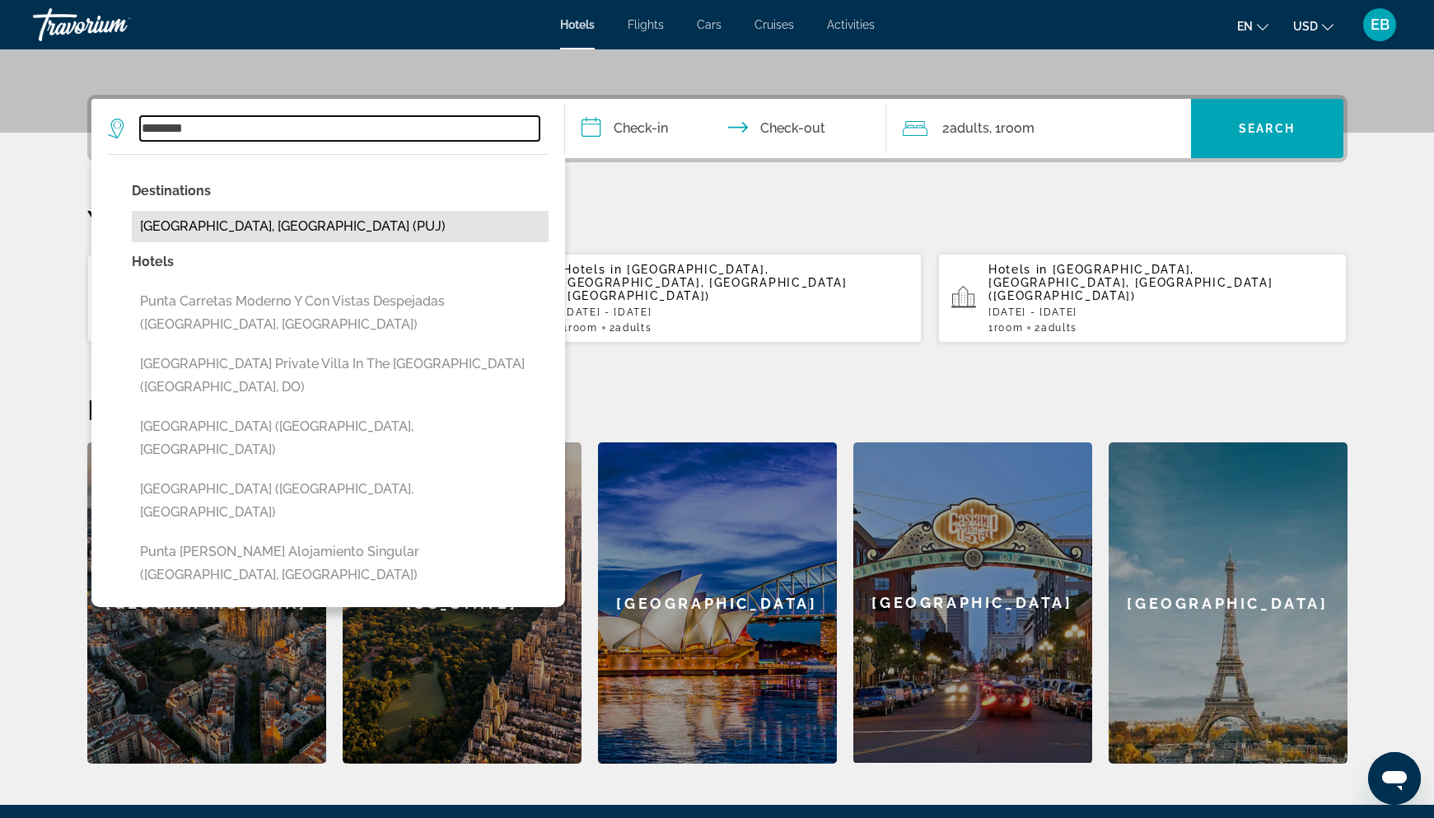
type input "**********"
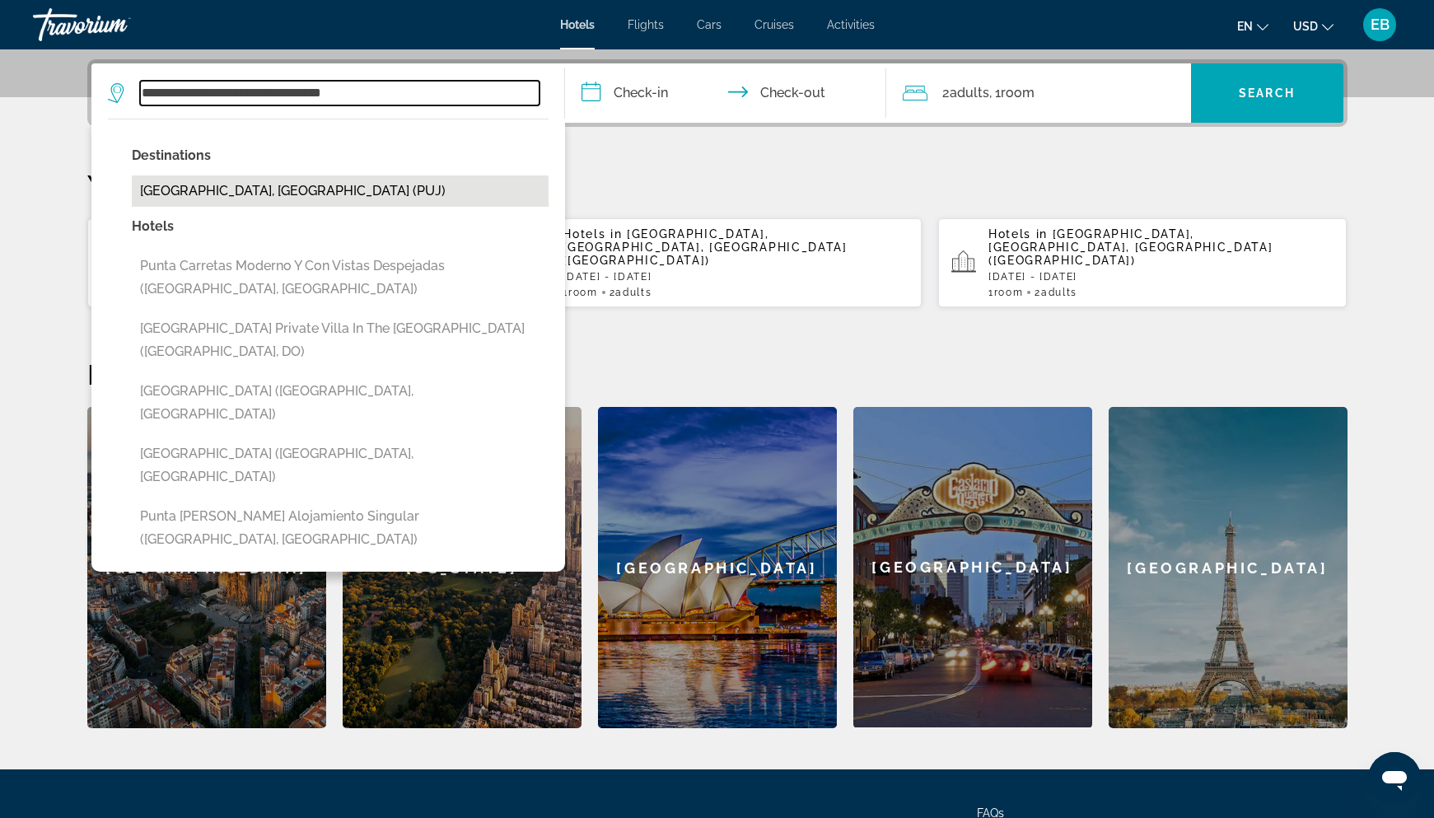
scroll to position [403, 0]
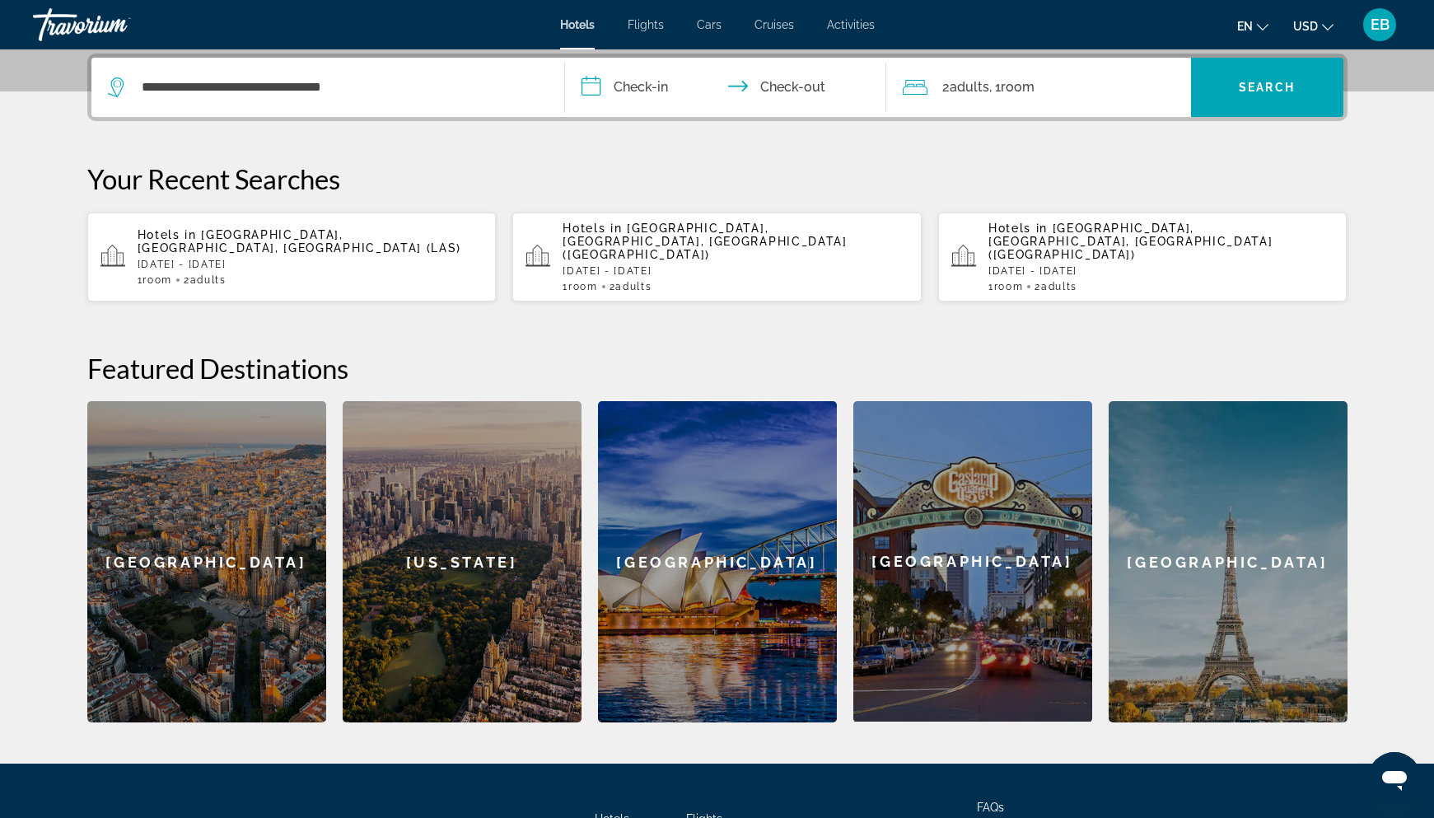
click at [646, 96] on input "**********" at bounding box center [729, 90] width 328 height 64
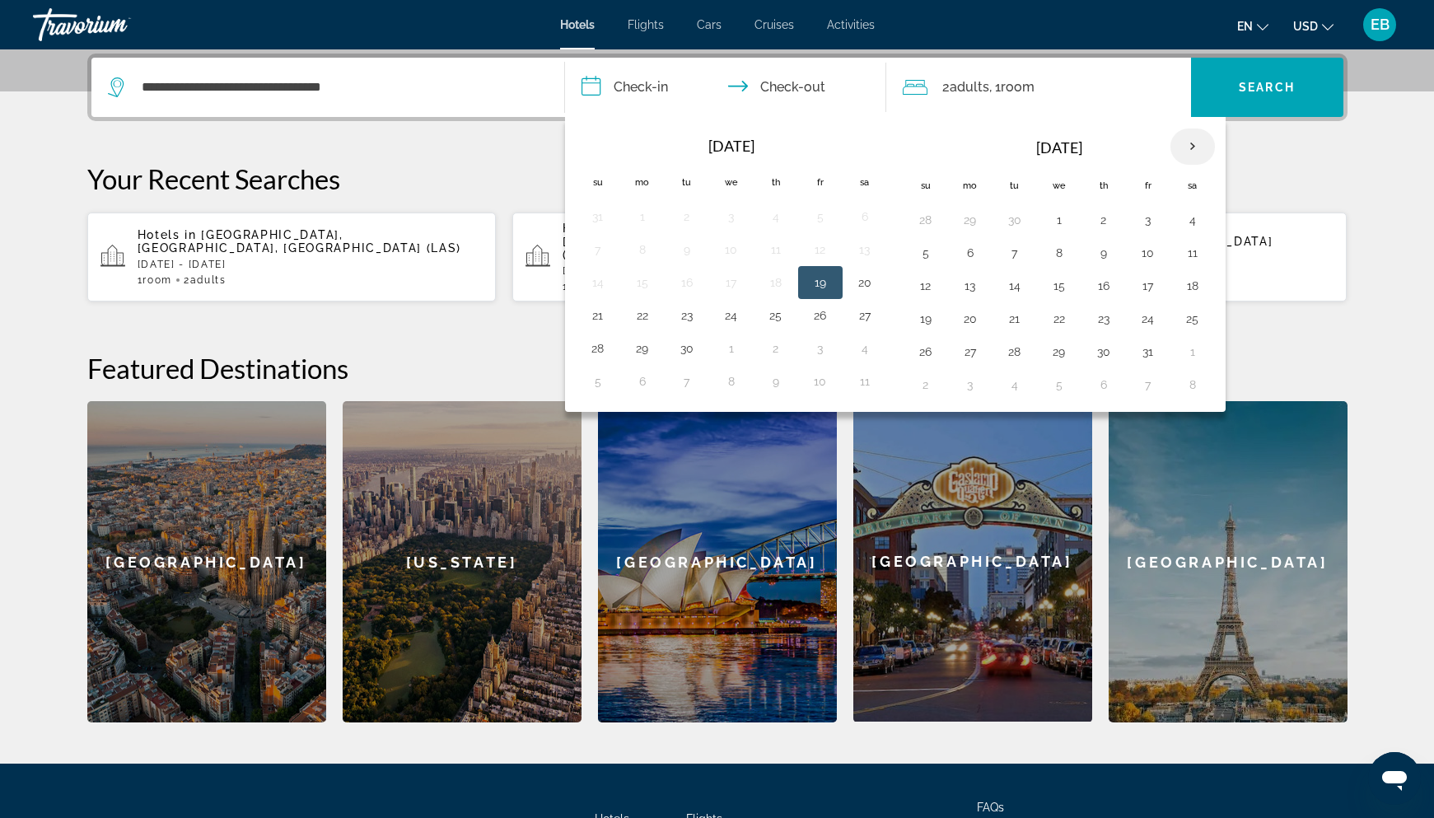
click at [1191, 147] on th "Next month" at bounding box center [1192, 146] width 44 height 36
click at [931, 317] on button "16" at bounding box center [926, 318] width 26 height 23
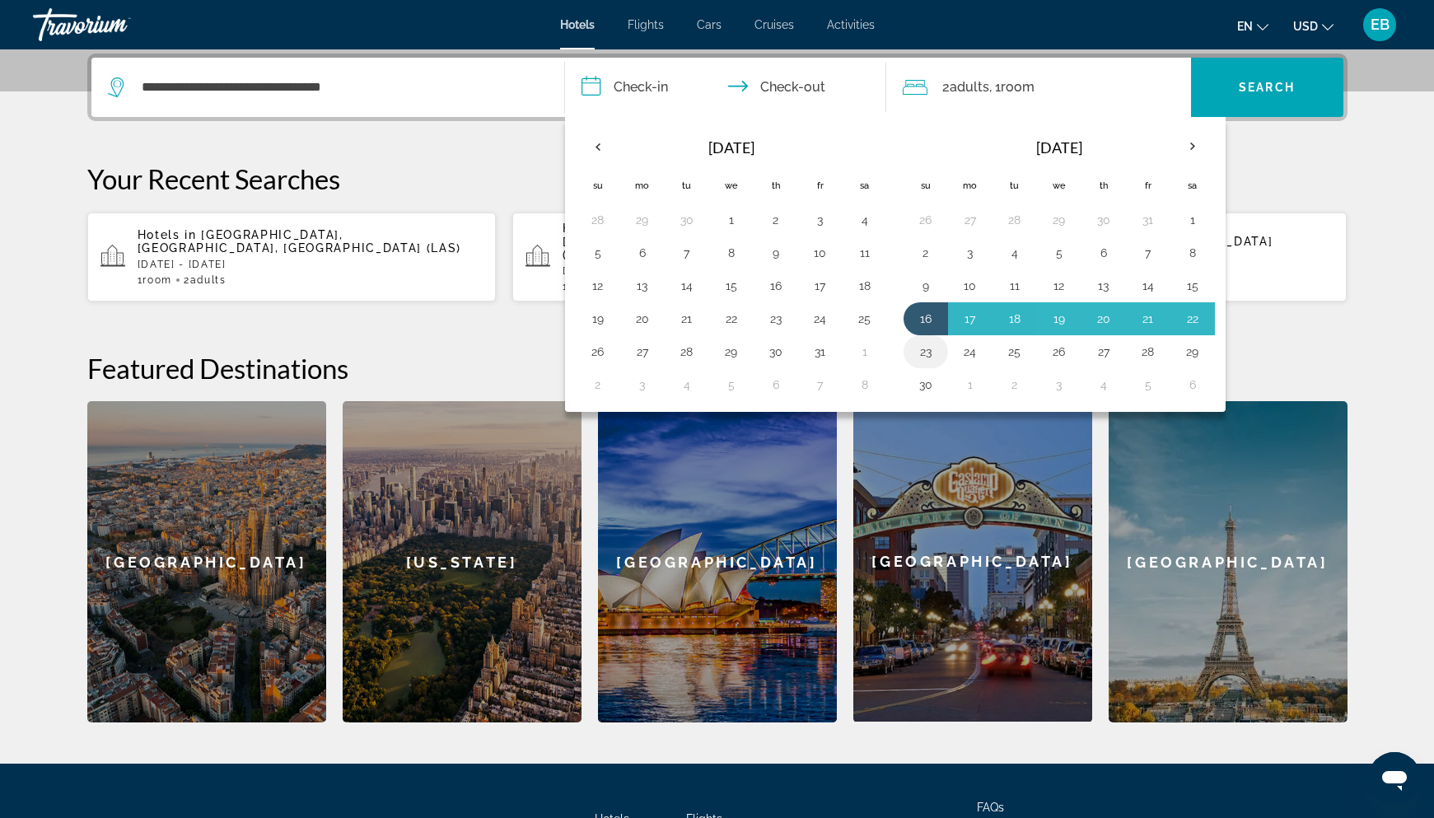
click at [931, 348] on button "23" at bounding box center [926, 351] width 26 height 23
type input "**********"
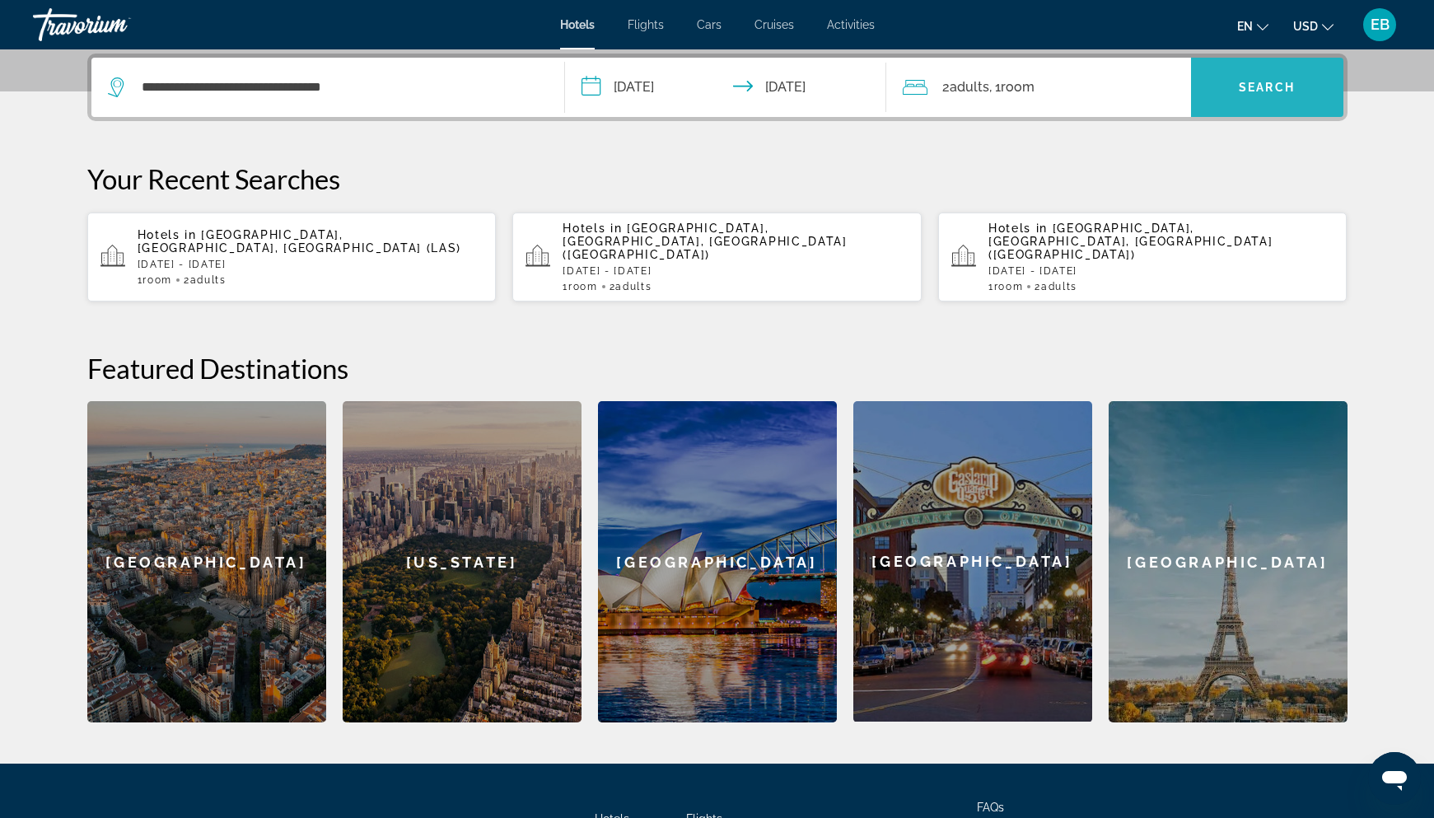
click at [1271, 86] on span "Search" at bounding box center [1267, 87] width 56 height 13
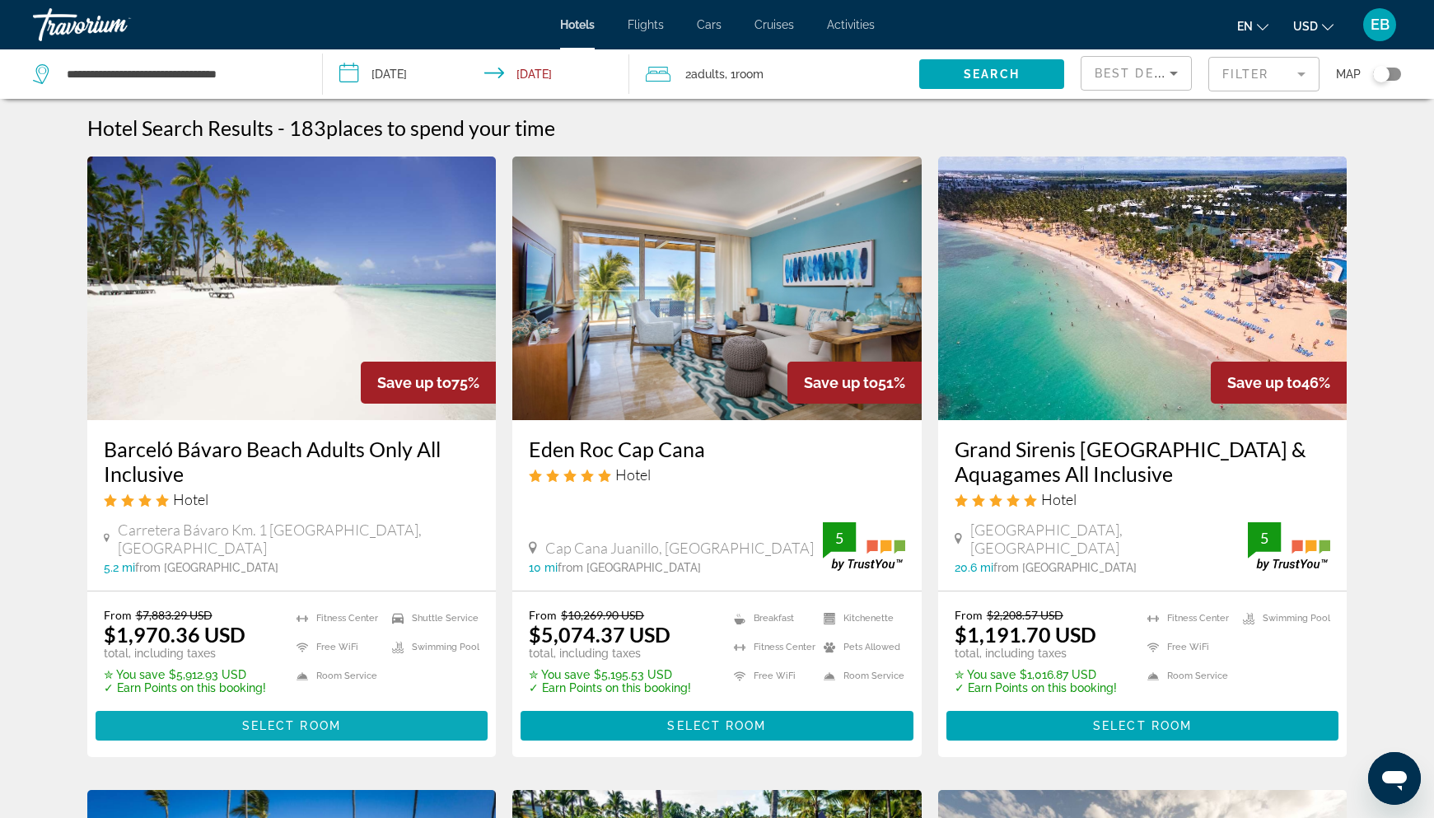
click at [325, 723] on span "Select Room" at bounding box center [291, 725] width 99 height 13
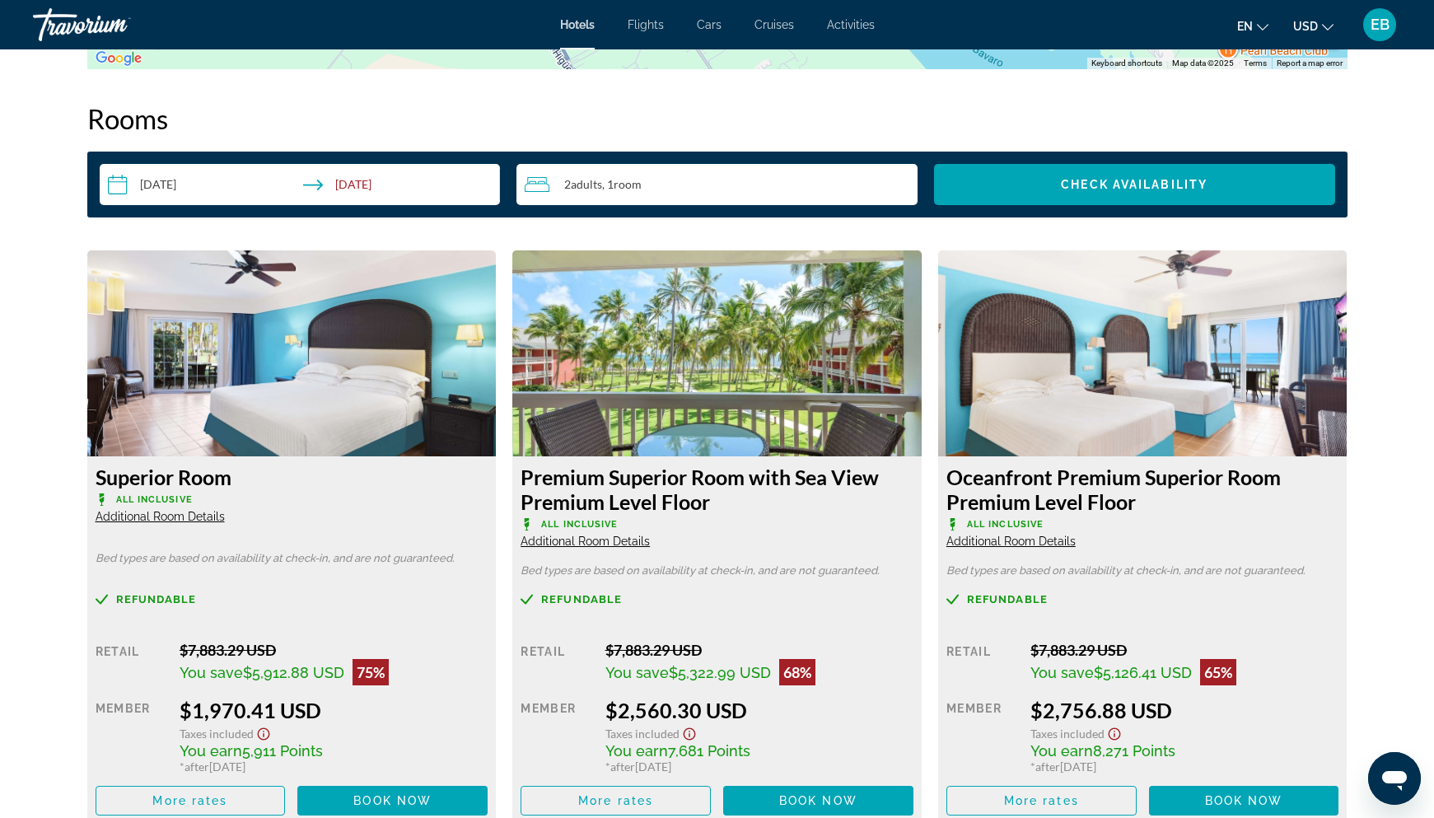
scroll to position [2090, 0]
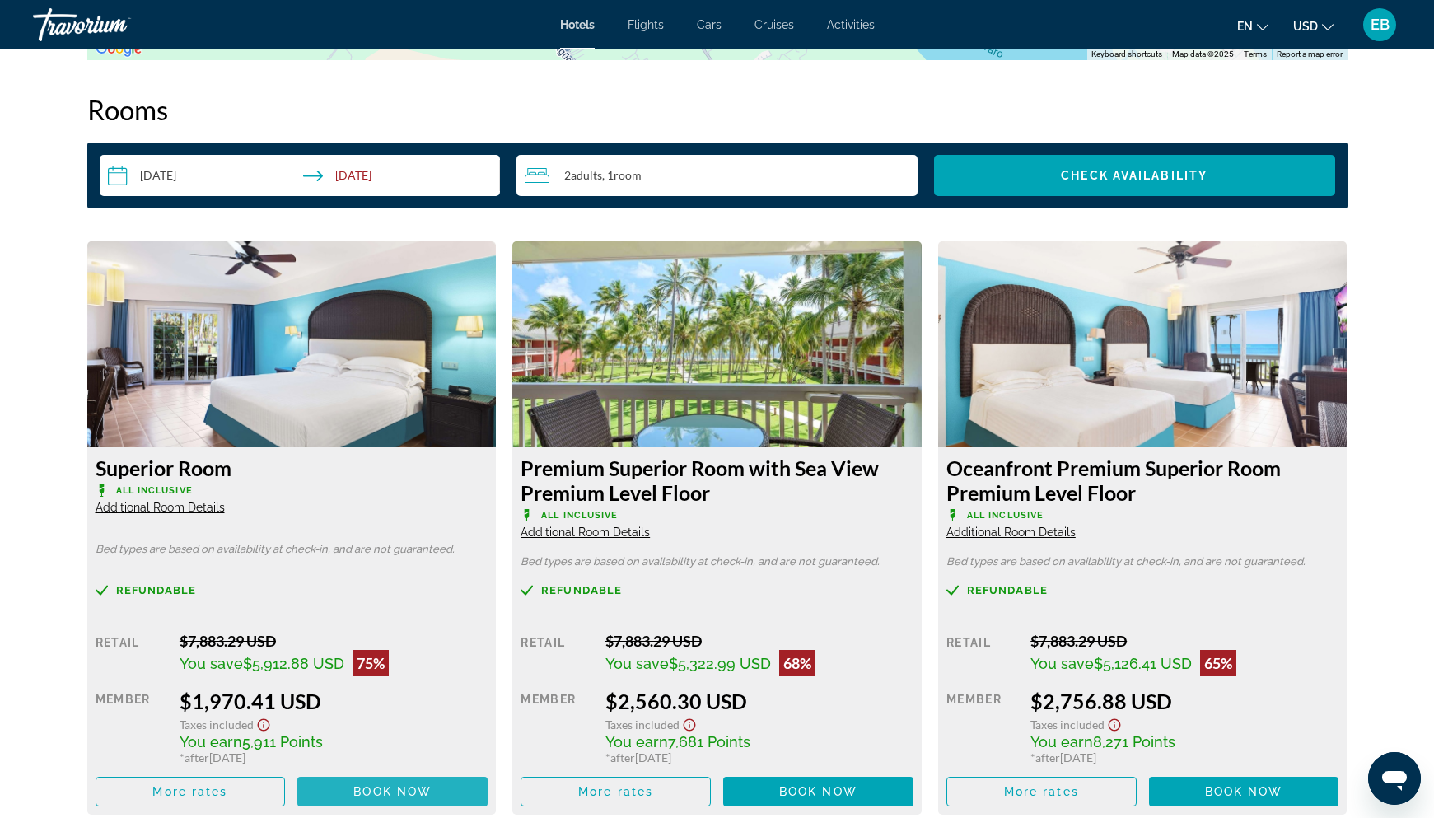
click at [376, 794] on span "Book now" at bounding box center [392, 791] width 78 height 13
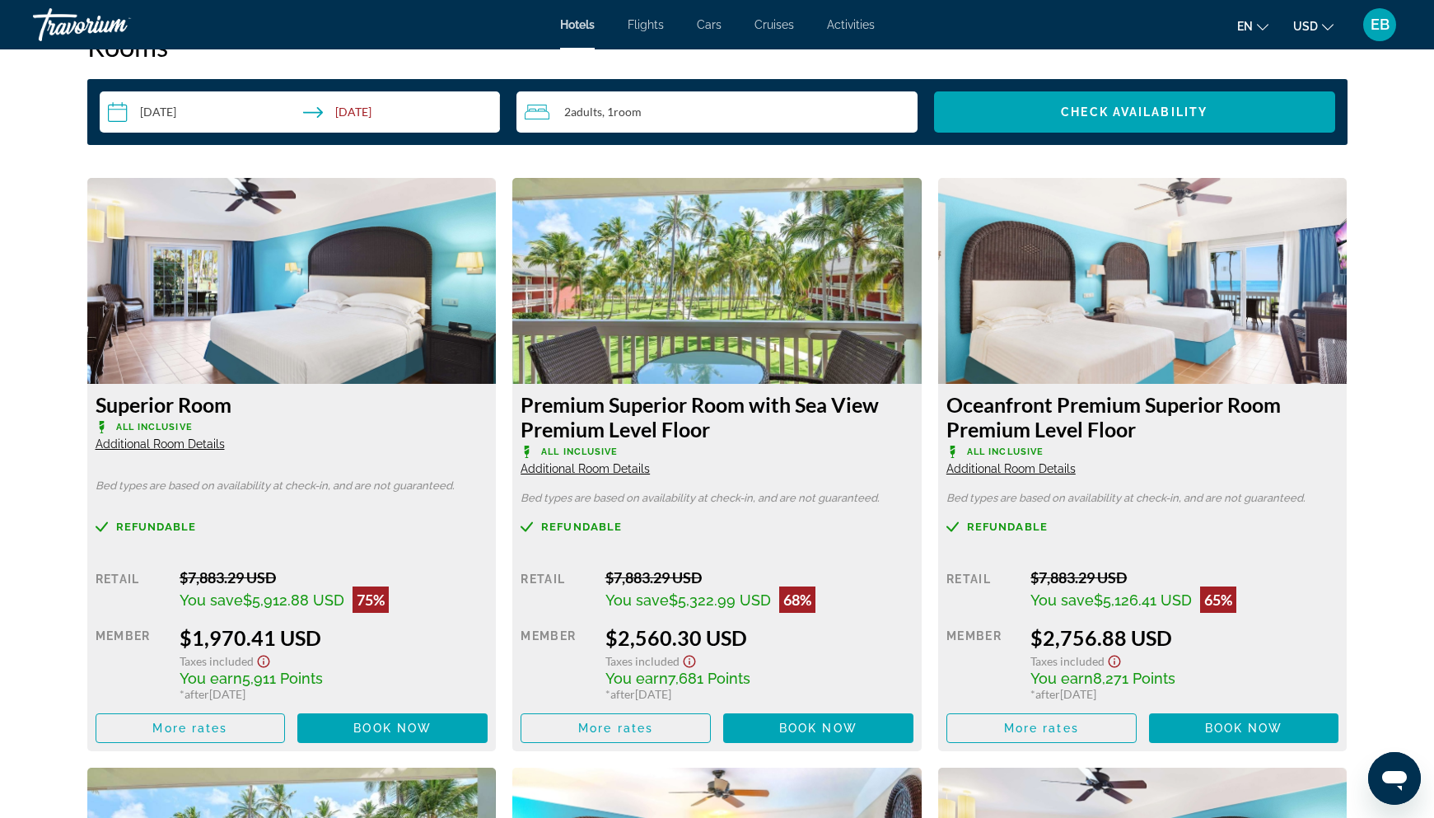
scroll to position [2150, 0]
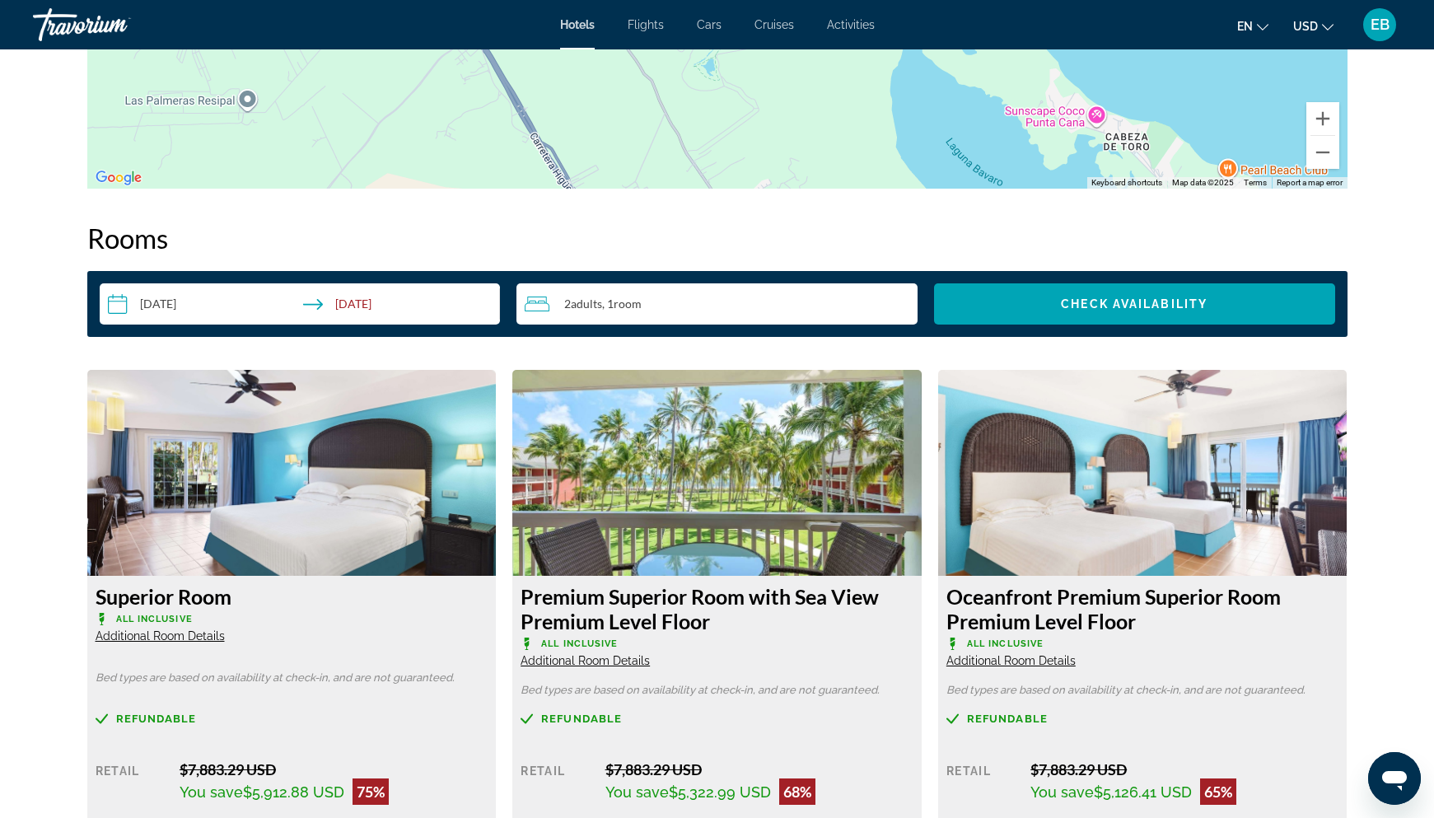
scroll to position [1946, 0]
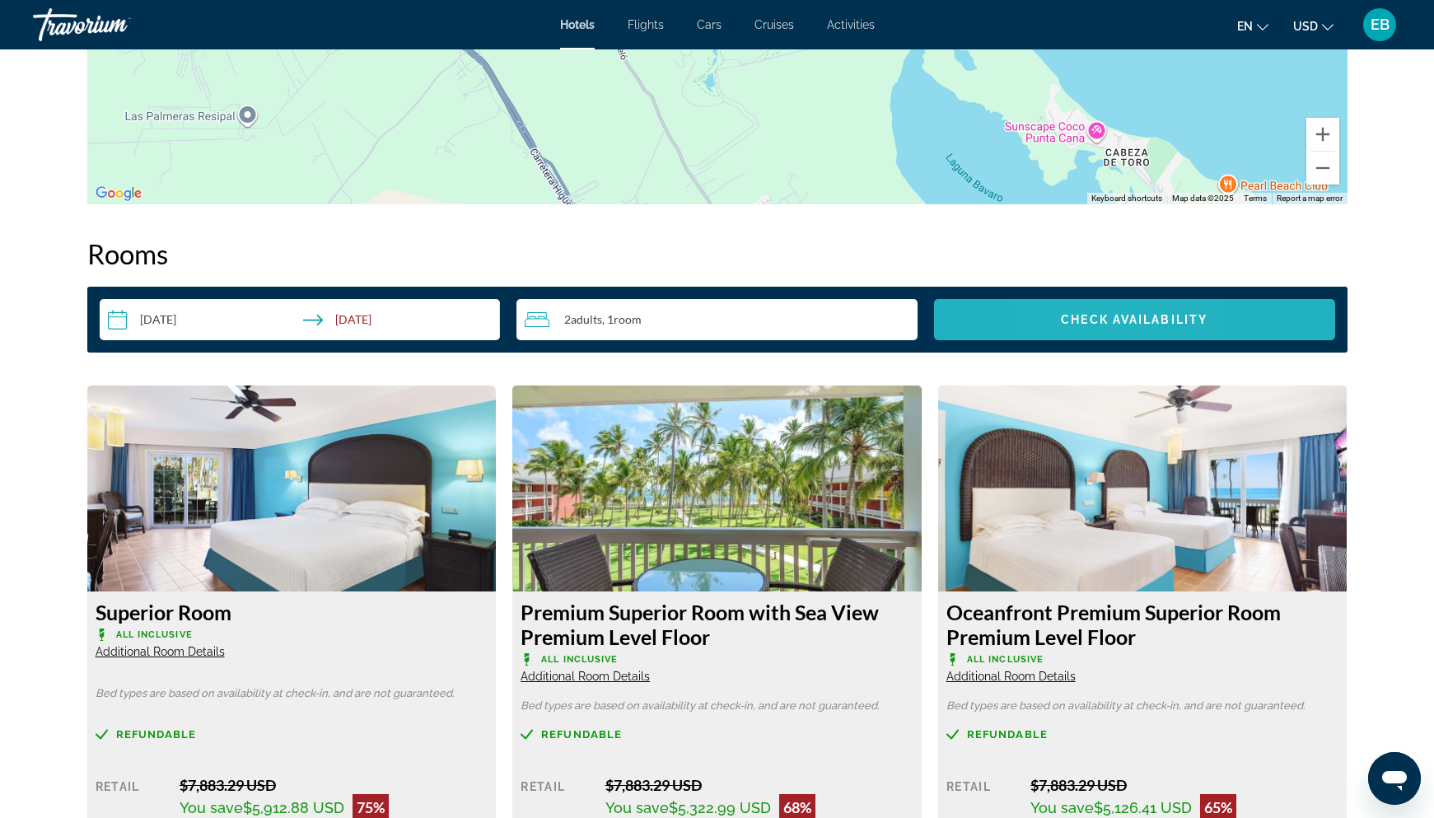
click at [1070, 320] on span "Check Availability" at bounding box center [1134, 319] width 147 height 13
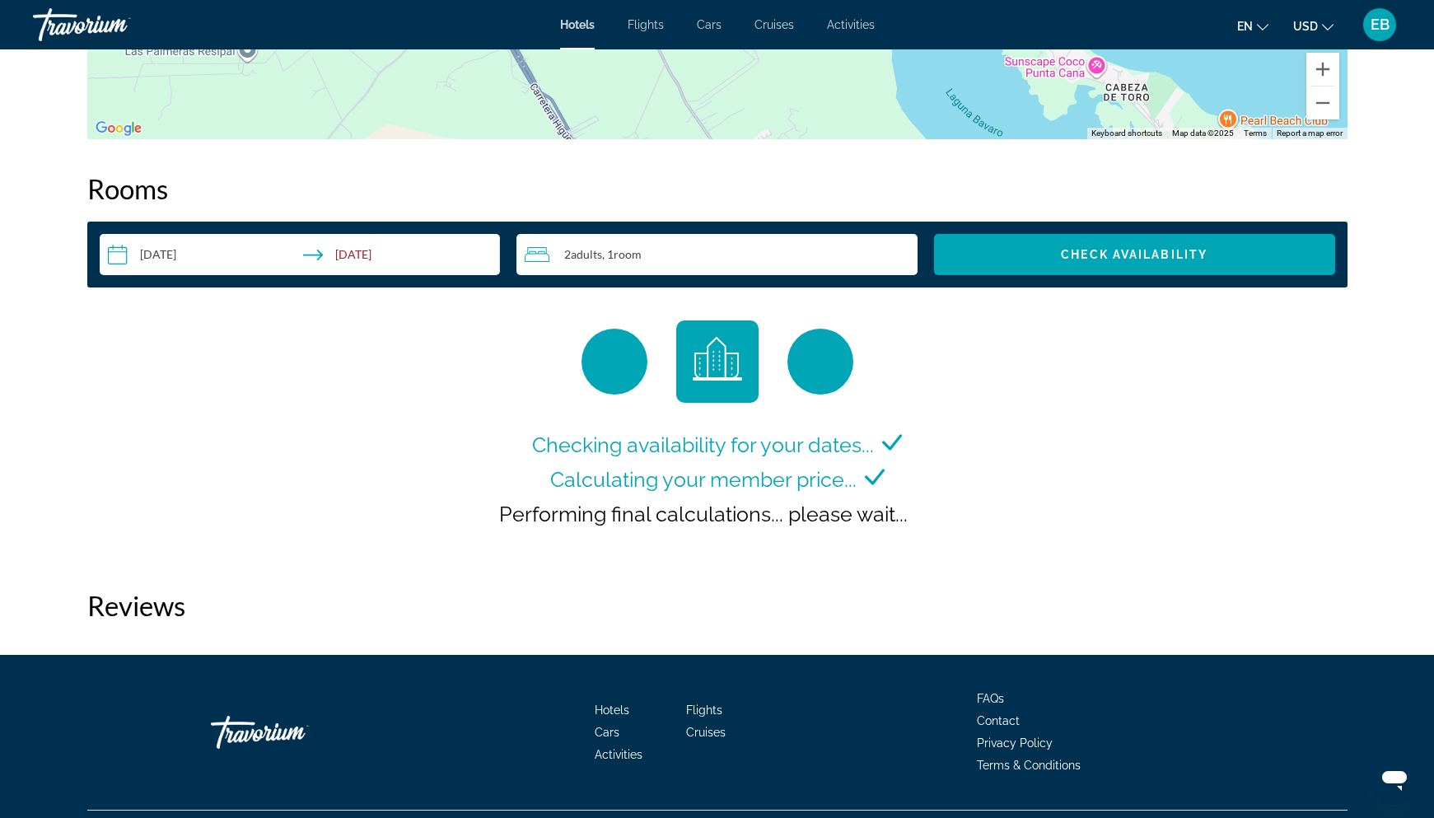
scroll to position [2020, 0]
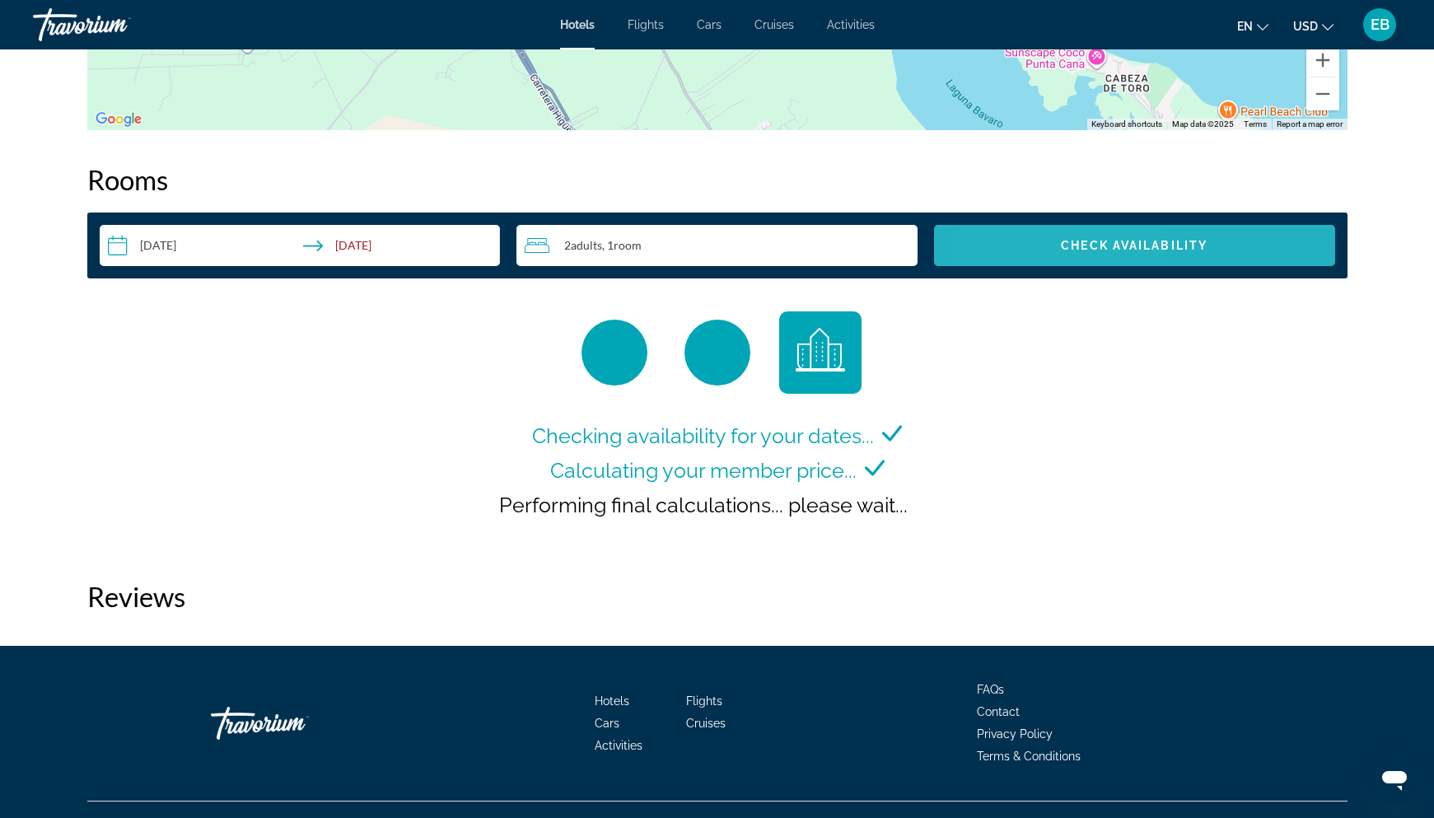
click at [1040, 246] on span "Search widget" at bounding box center [1134, 246] width 401 height 40
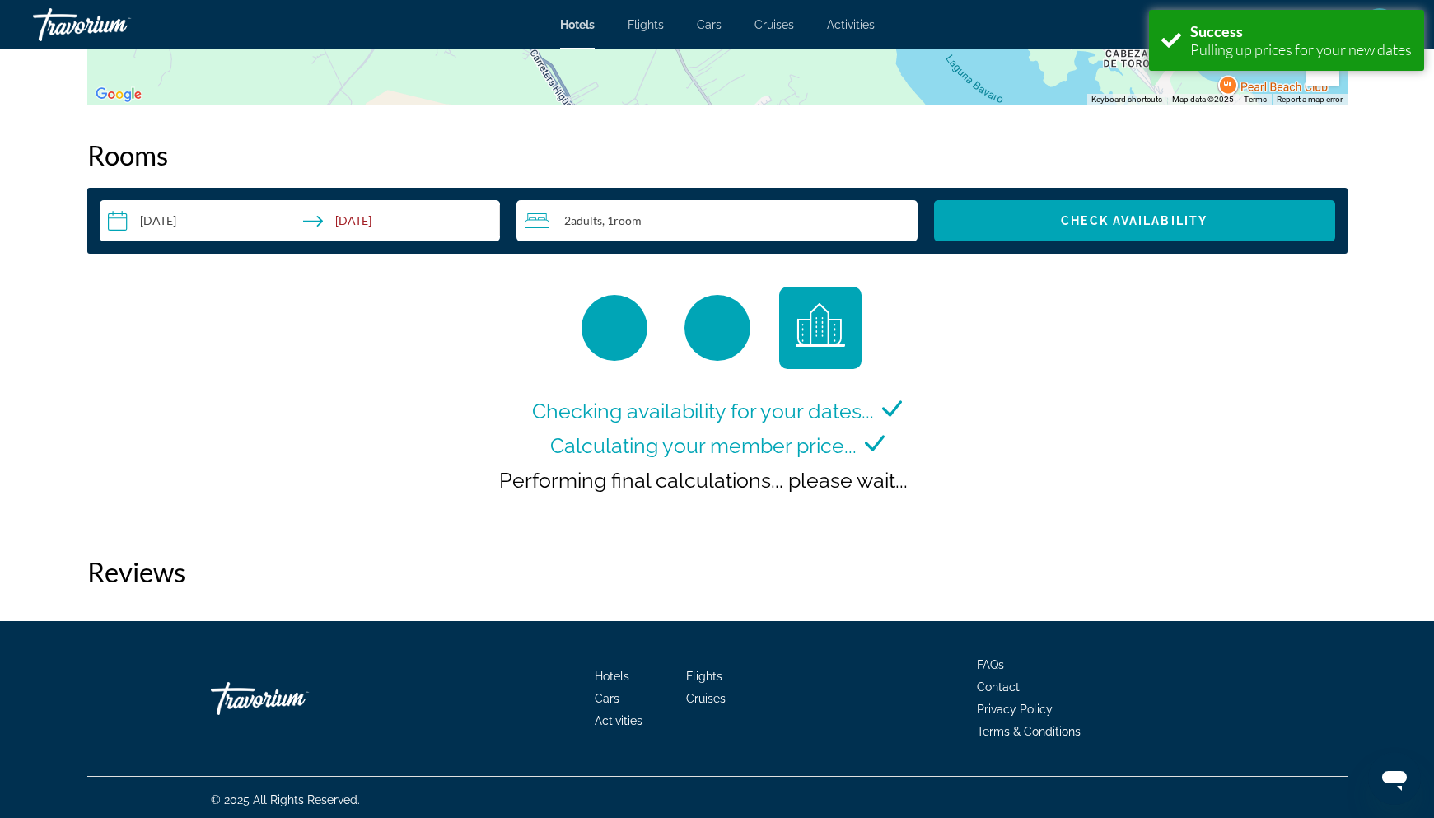
scroll to position [2050, 0]
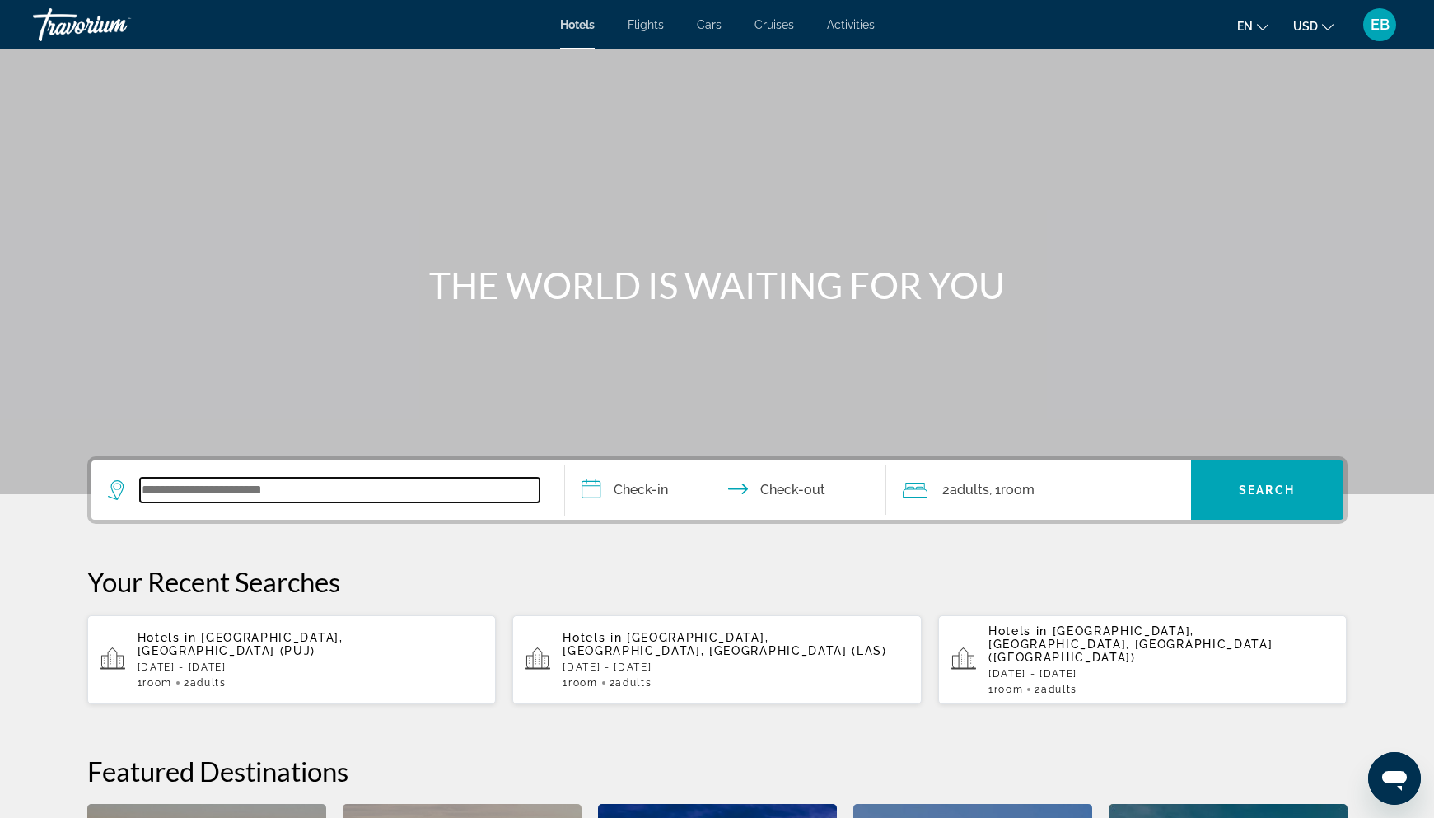
click at [317, 496] on input "Search widget" at bounding box center [339, 490] width 399 height 25
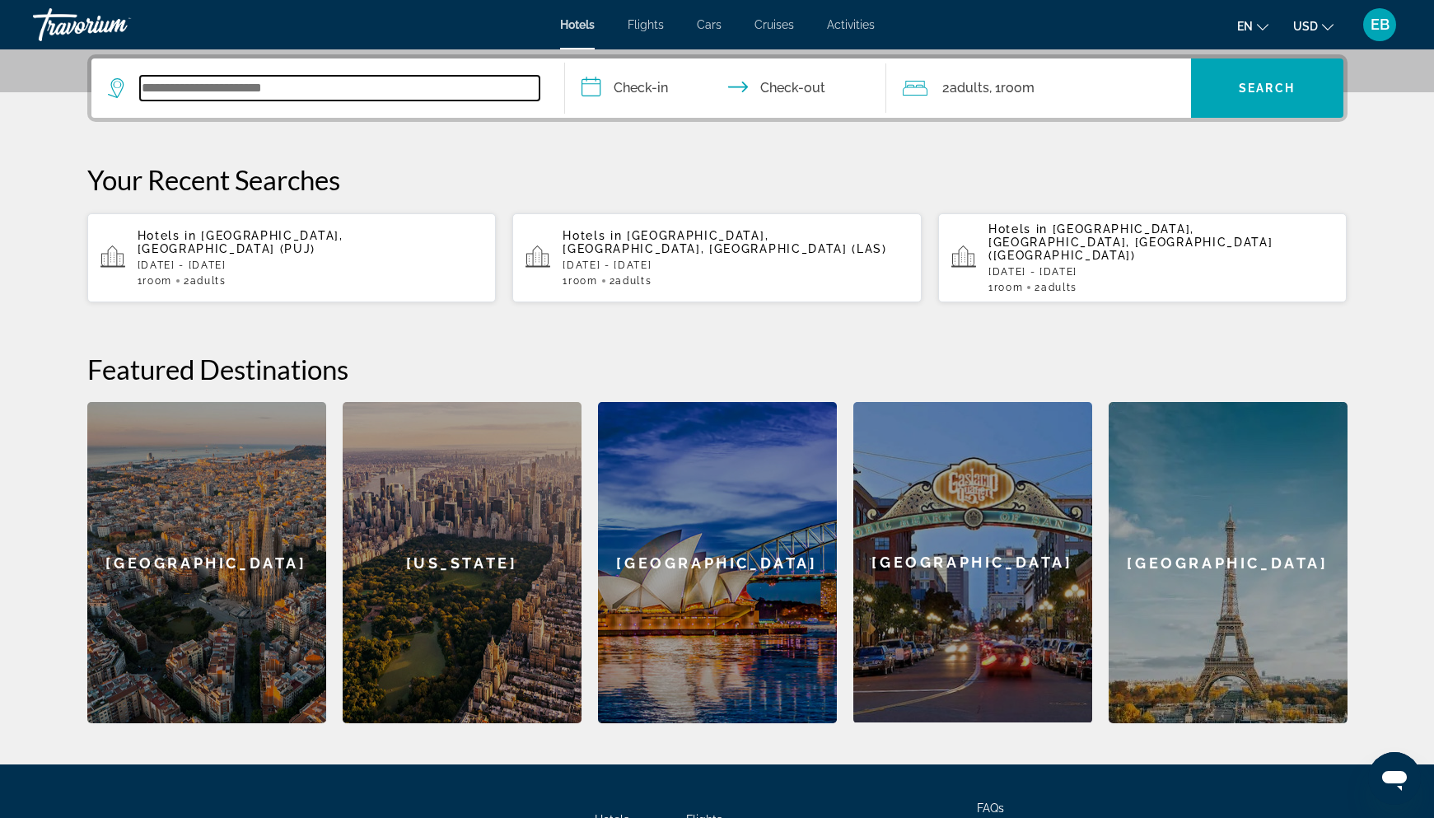
scroll to position [403, 0]
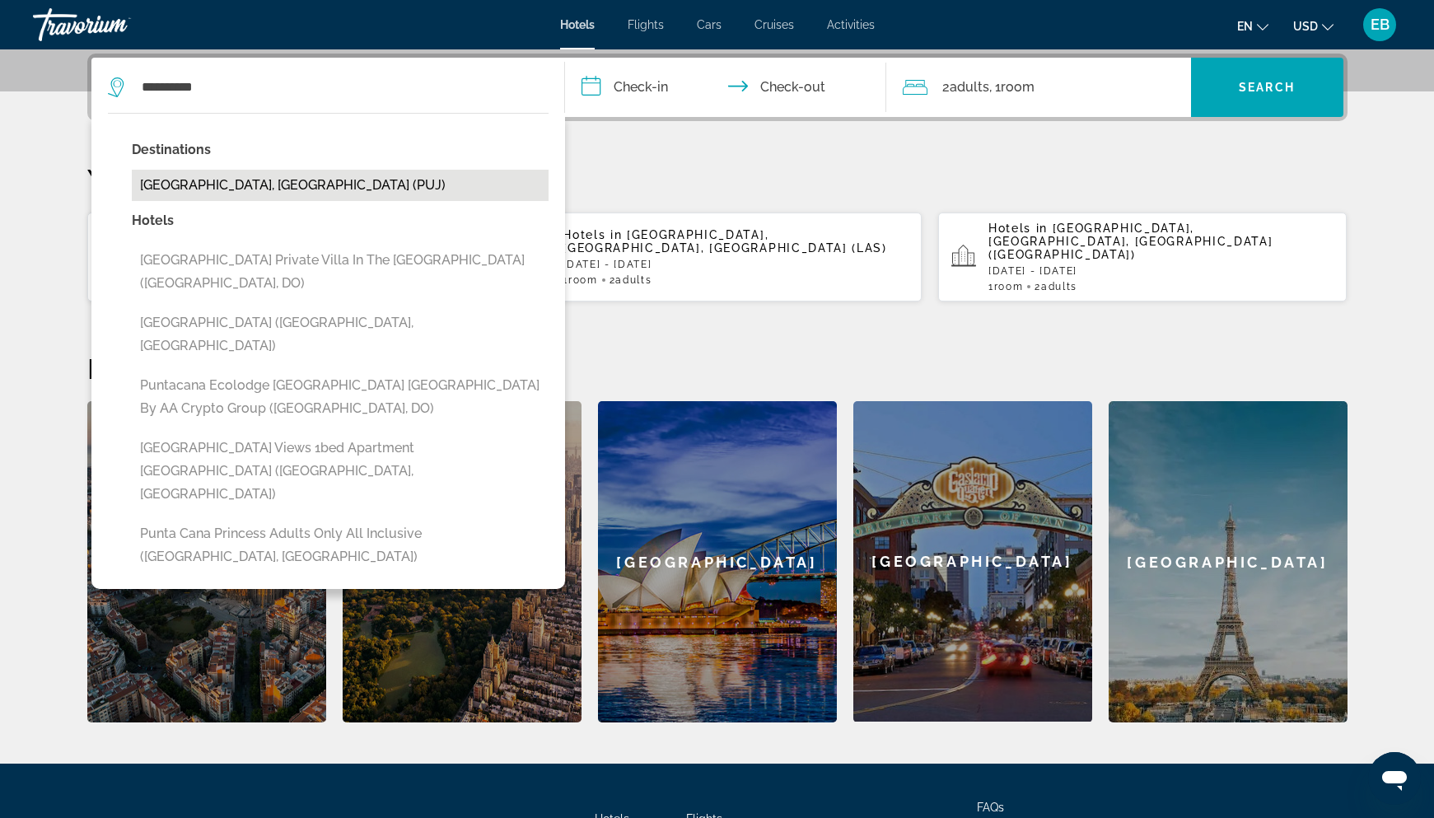
click at [239, 189] on button "Punta Cana, Dominican Republic (PUJ)" at bounding box center [340, 185] width 417 height 31
type input "**********"
